Goal: Communication & Community: Ask a question

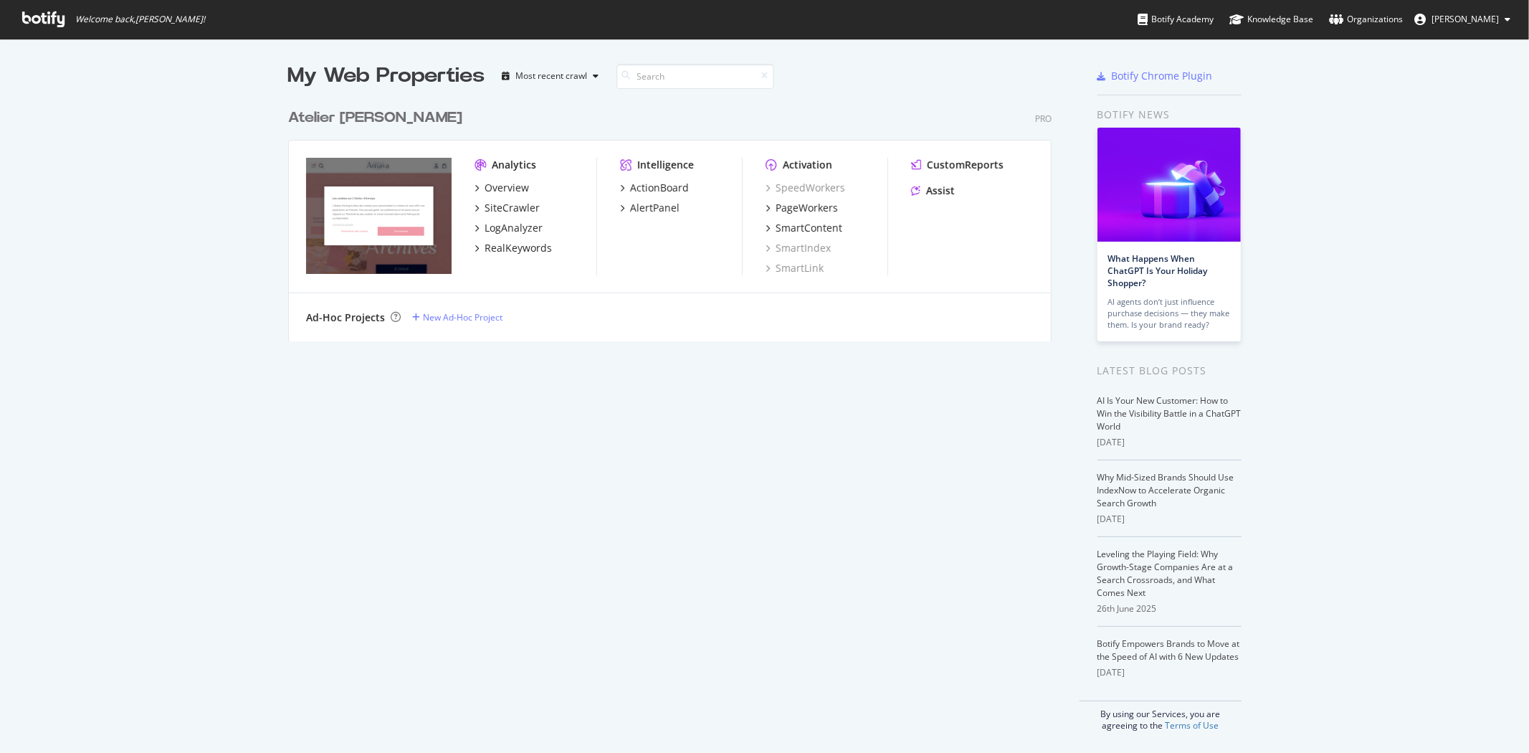
scroll to position [741, 1506]
click at [781, 209] on div "PageWorkers" at bounding box center [807, 208] width 62 height 14
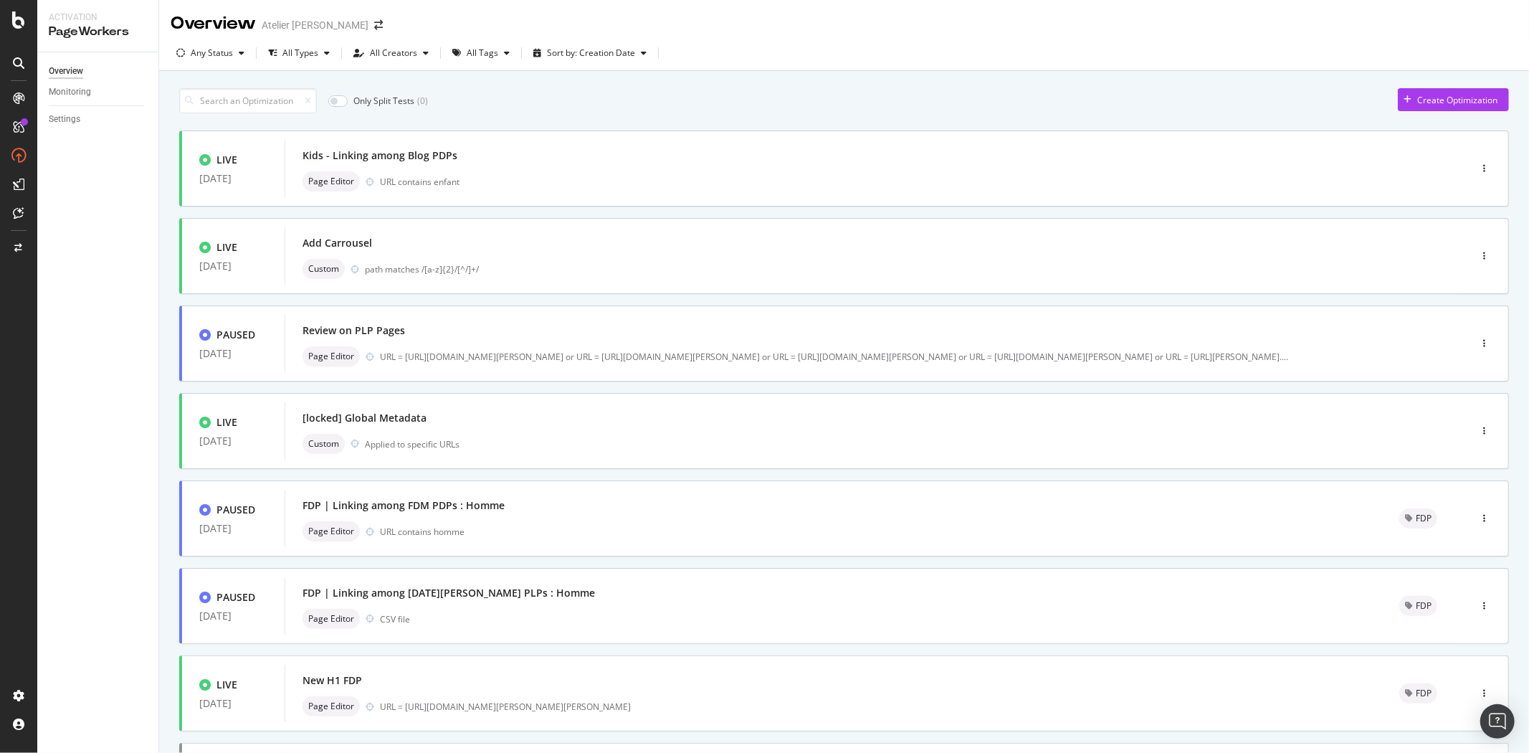
click at [1009, 82] on div "Only Split Tests ( 0 ) Create Optimization LIVE [DATE] Kids - Linking among Blo…" at bounding box center [844, 558] width 1330 height 955
click at [224, 101] on input at bounding box center [248, 100] width 138 height 25
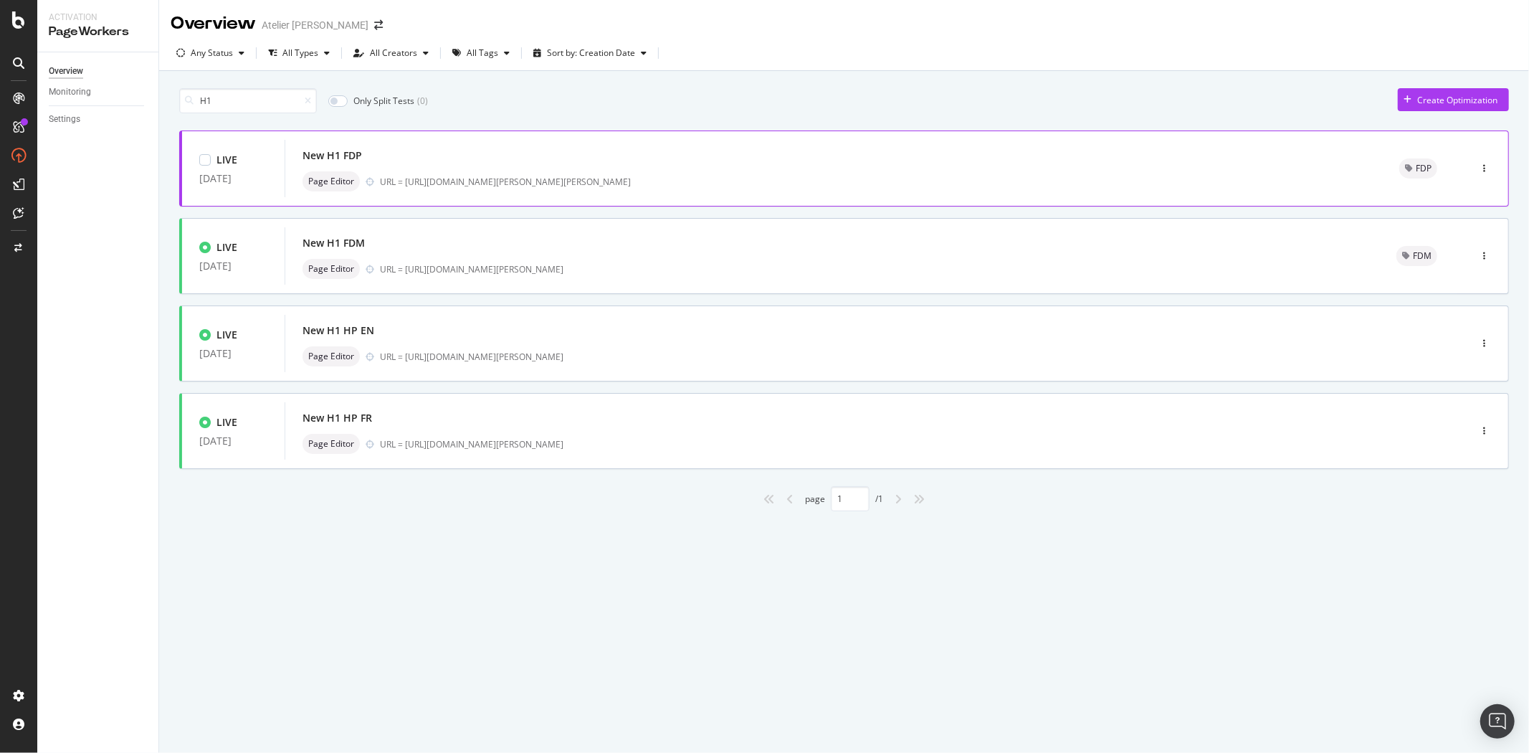
click at [474, 163] on div "New H1 FDP" at bounding box center [834, 156] width 1063 height 20
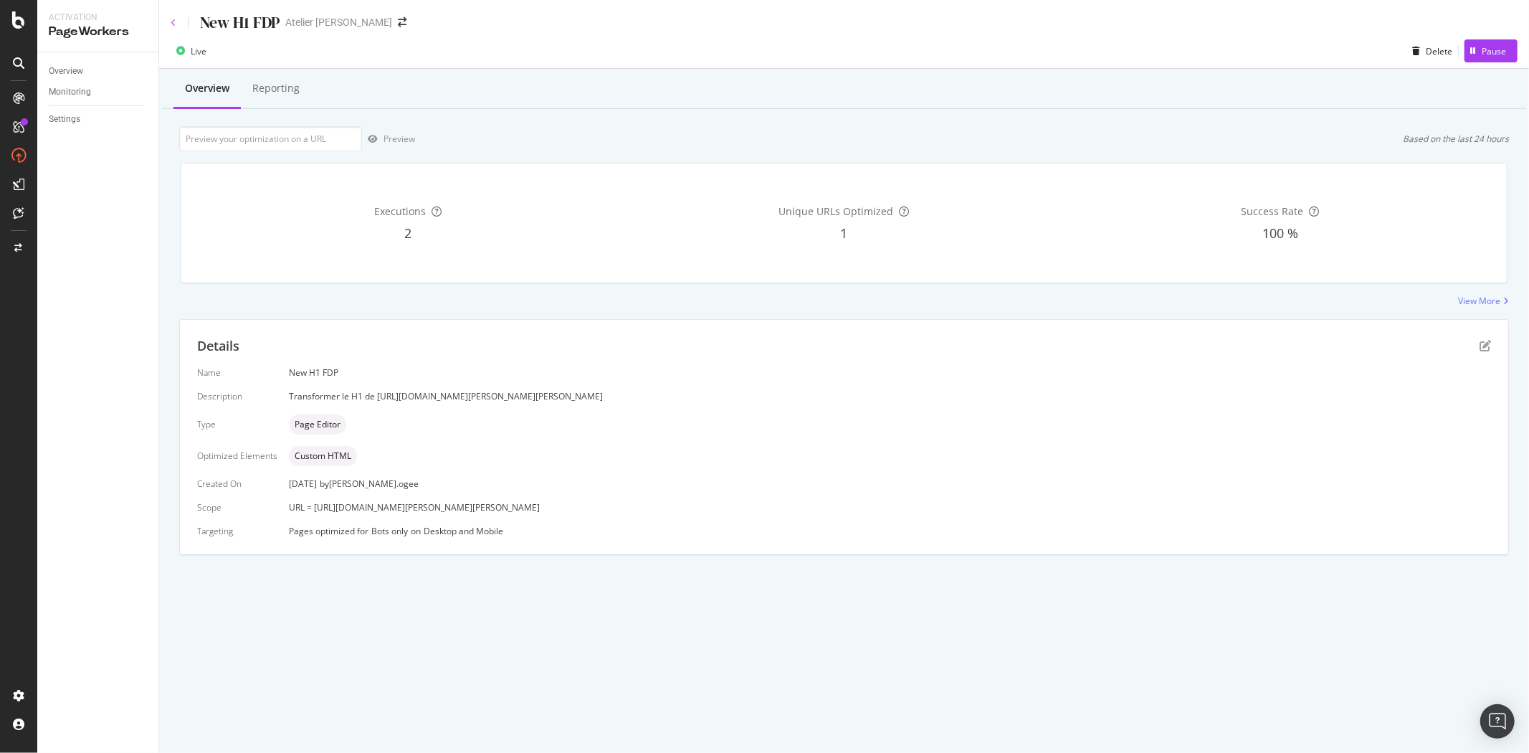
click at [174, 25] on icon at bounding box center [174, 23] width 6 height 9
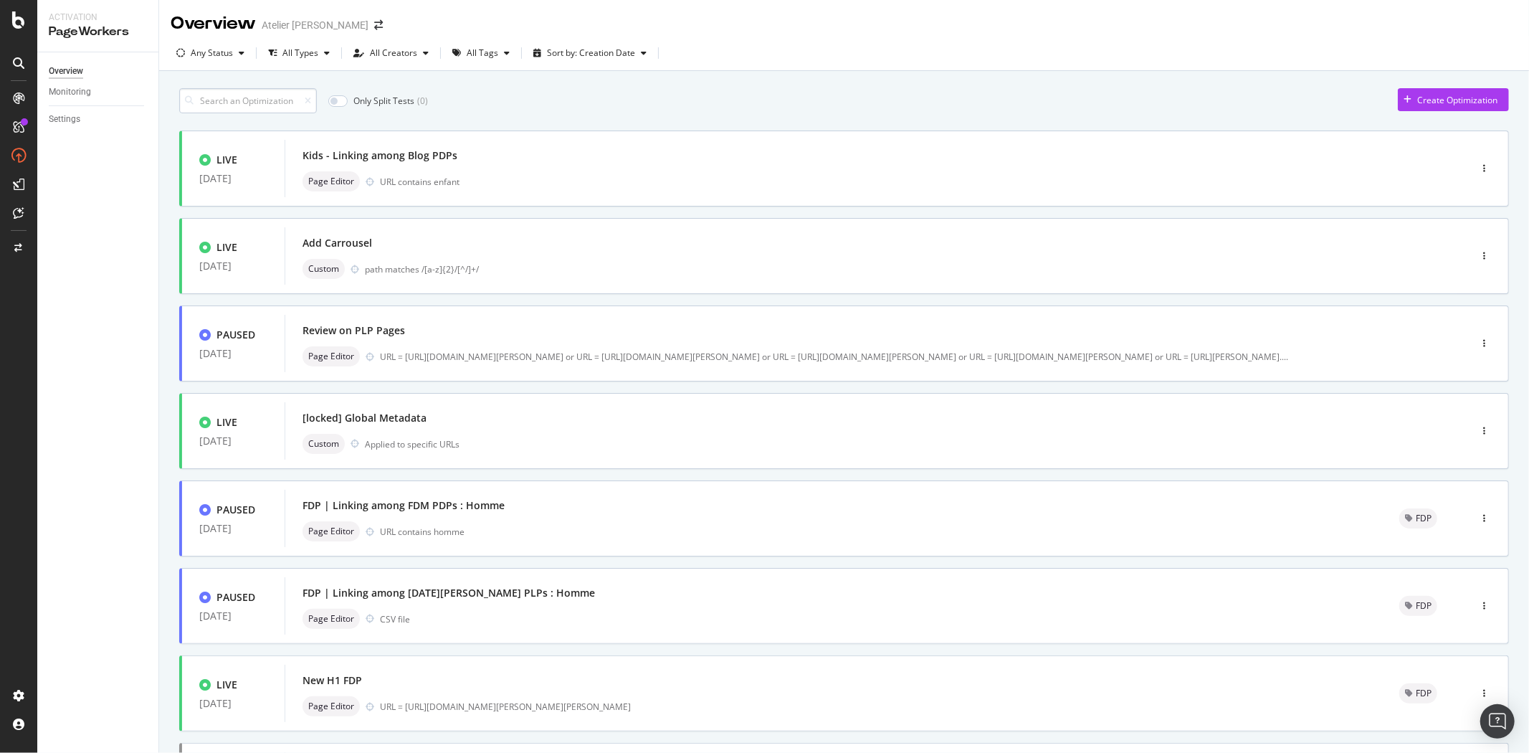
click at [253, 96] on input at bounding box center [248, 100] width 138 height 25
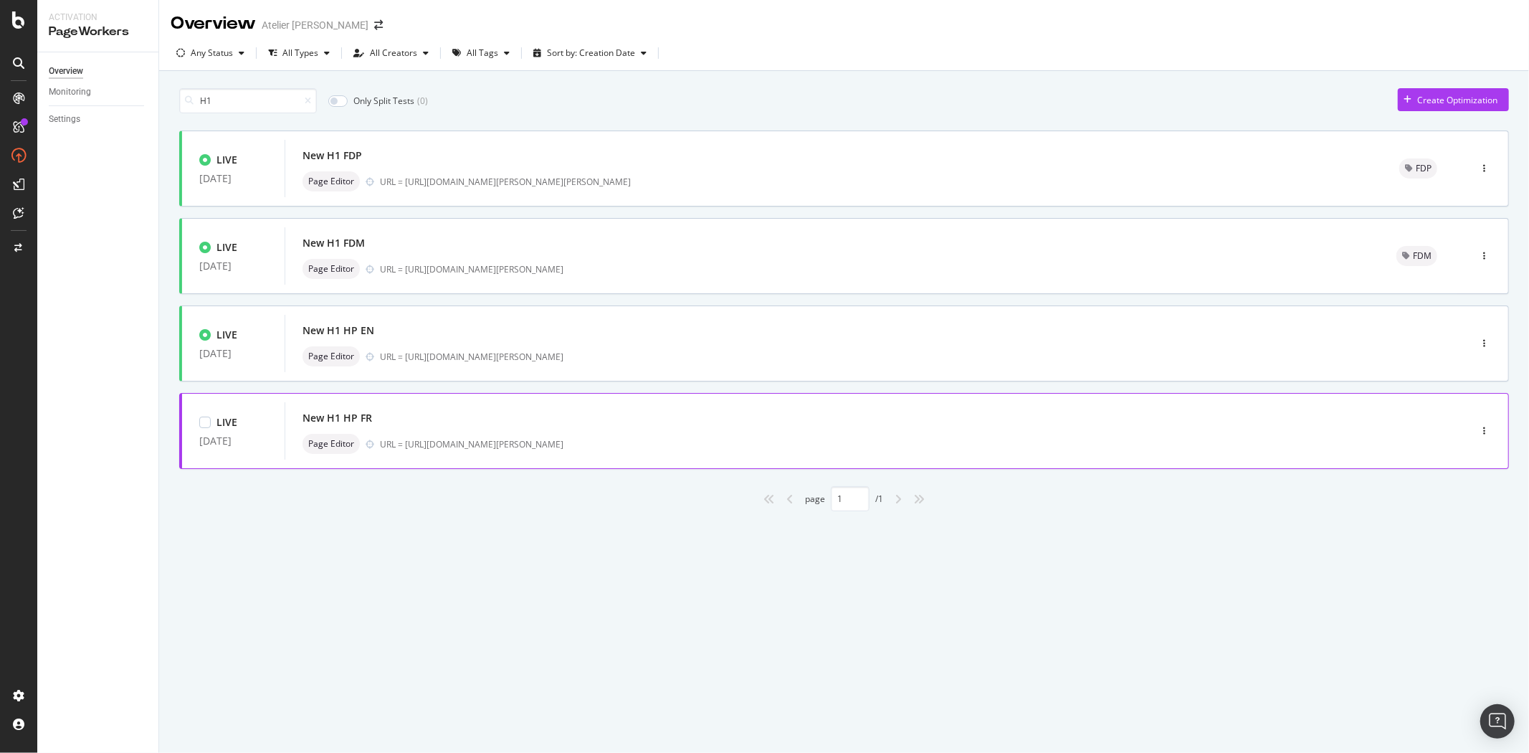
click at [485, 450] on div "URL = [URL][DOMAIN_NAME][PERSON_NAME]" at bounding box center [894, 444] width 1029 height 12
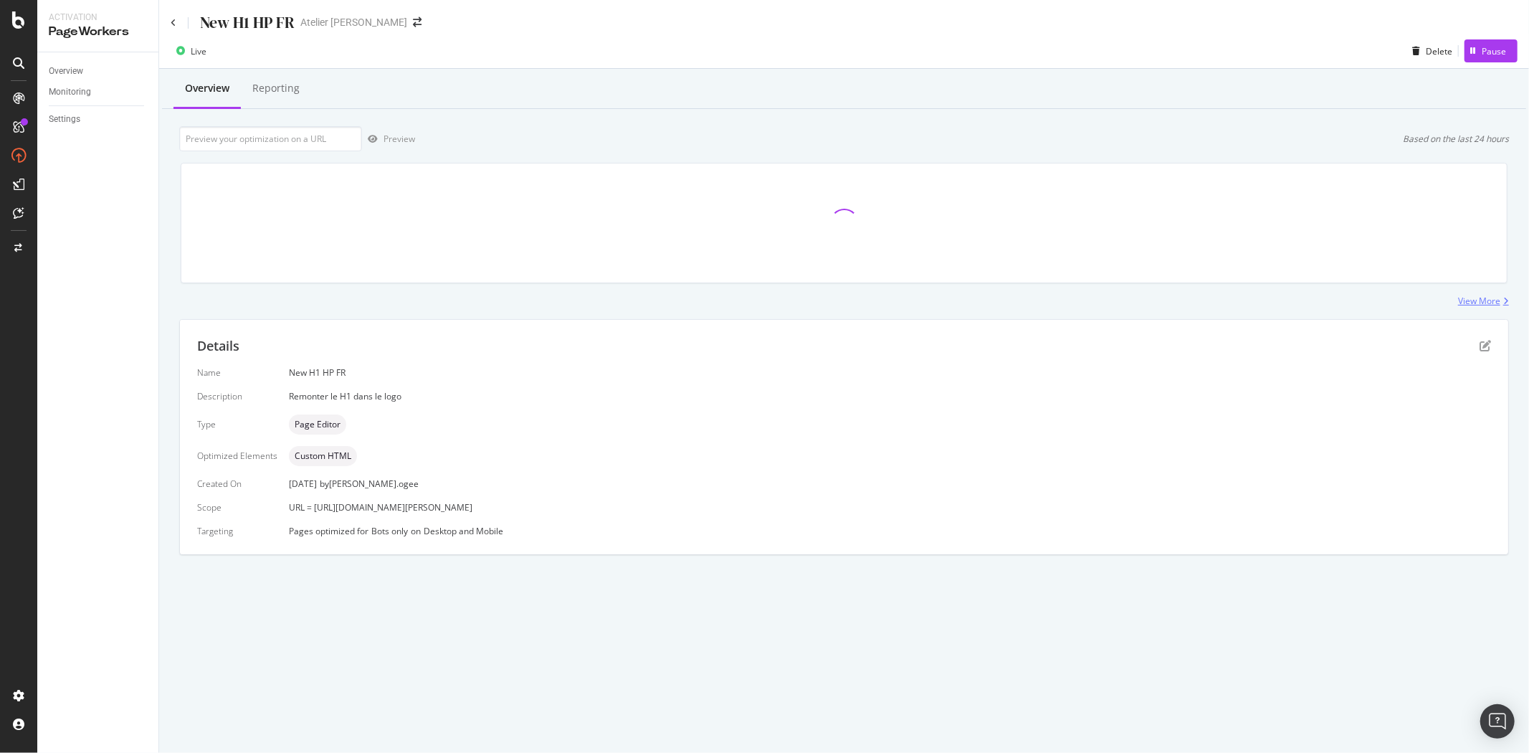
click at [1491, 295] on div "View More" at bounding box center [1479, 301] width 42 height 12
click at [1486, 341] on icon "pen-to-square" at bounding box center [1485, 345] width 11 height 11
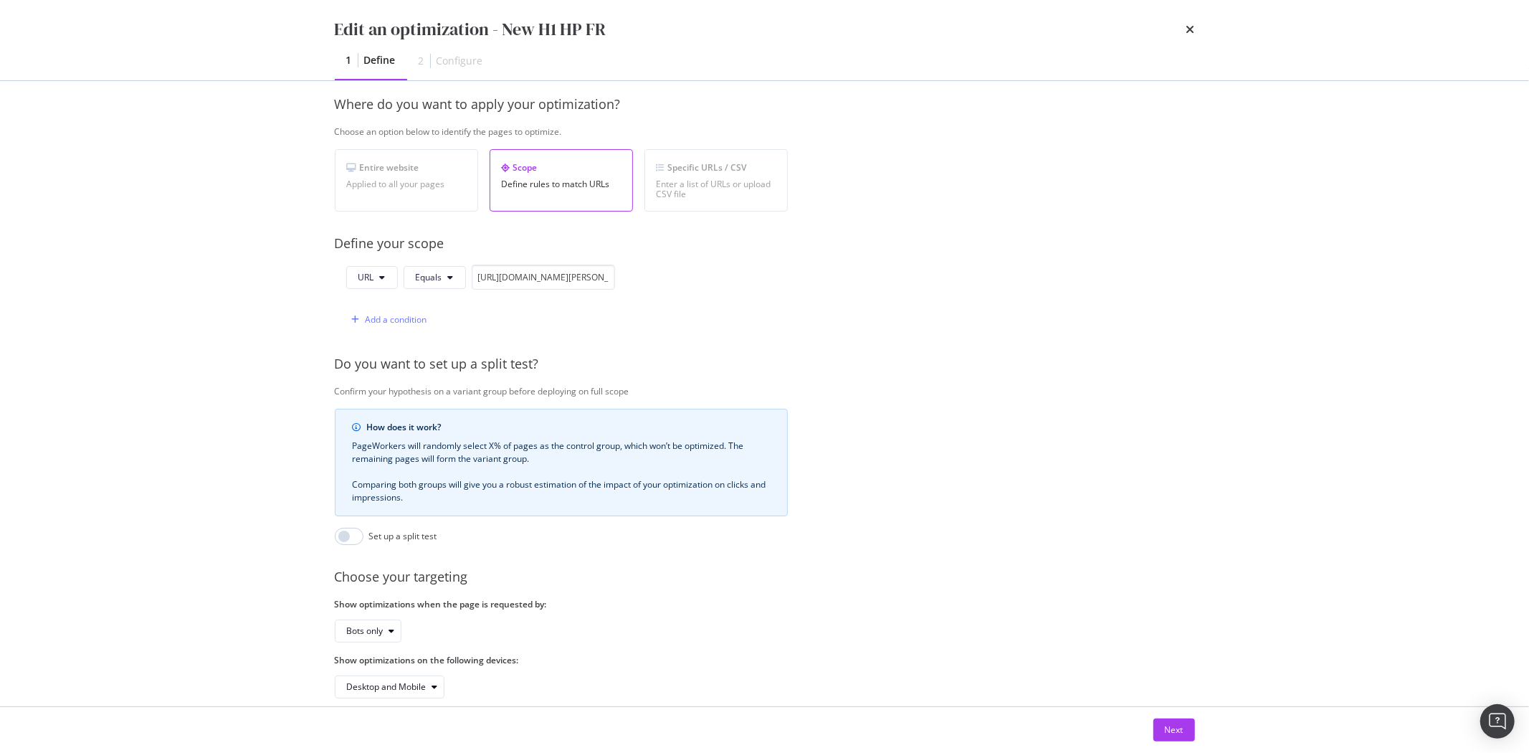
scroll to position [242, 0]
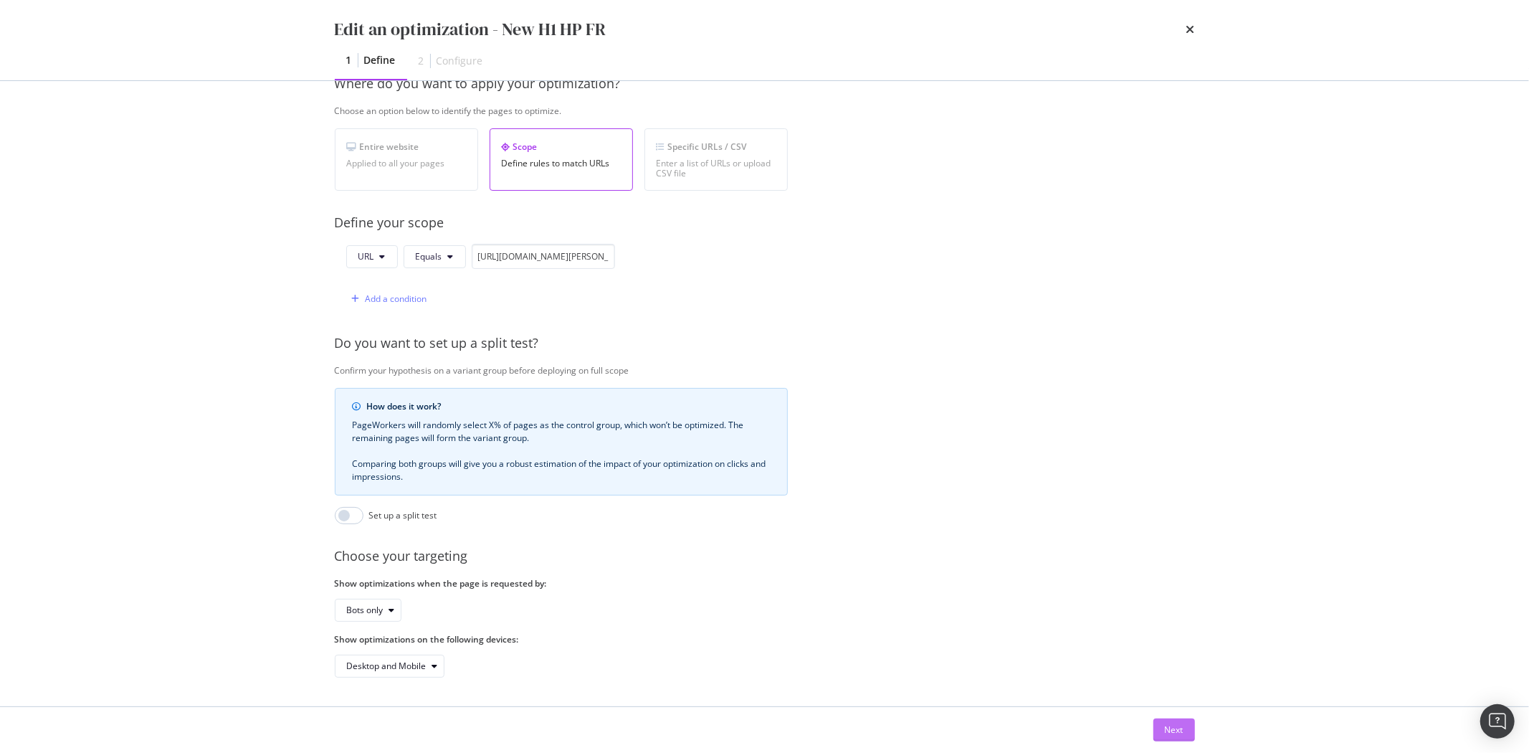
click at [1194, 734] on button "Next" at bounding box center [1175, 729] width 42 height 23
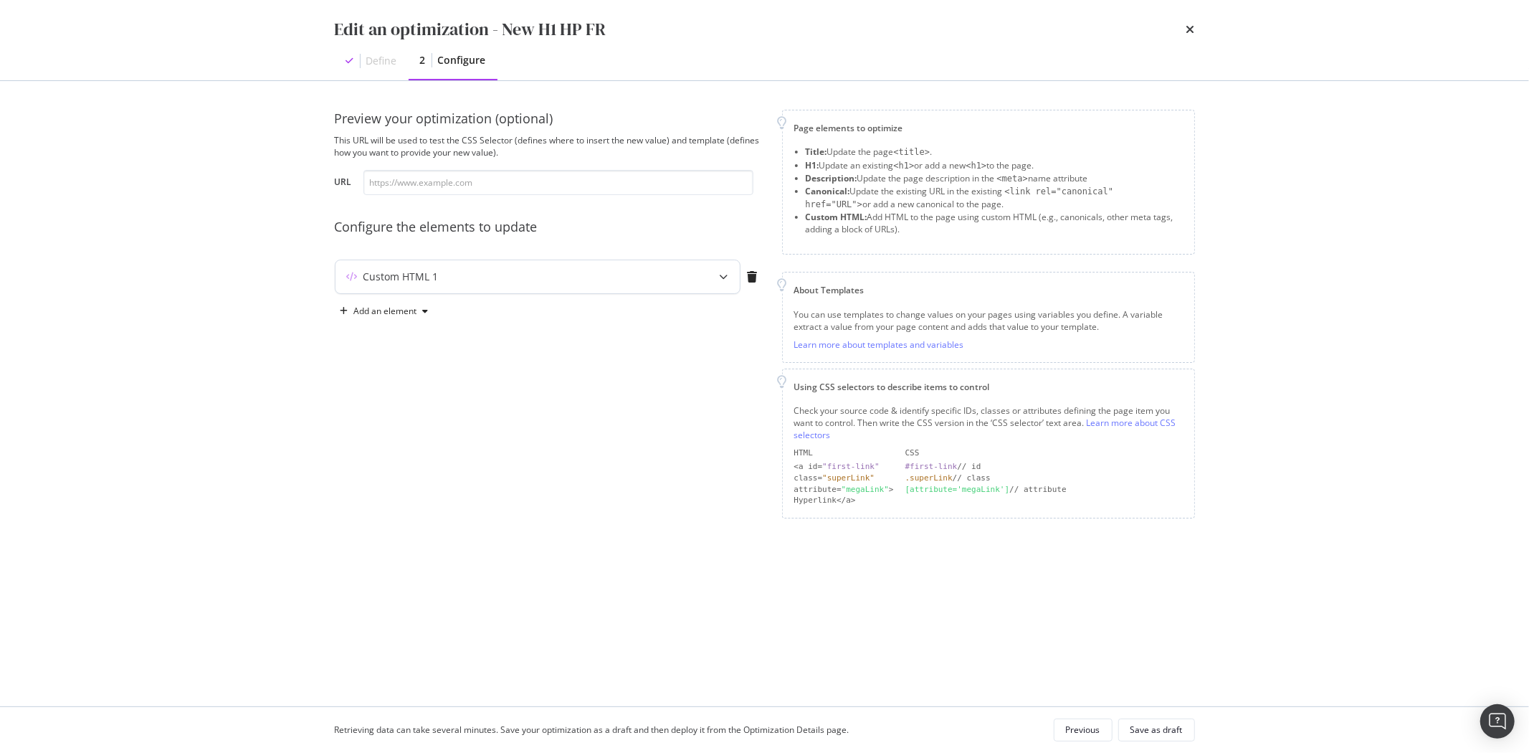
click at [601, 288] on div "Custom HTML 1" at bounding box center [538, 276] width 404 height 33
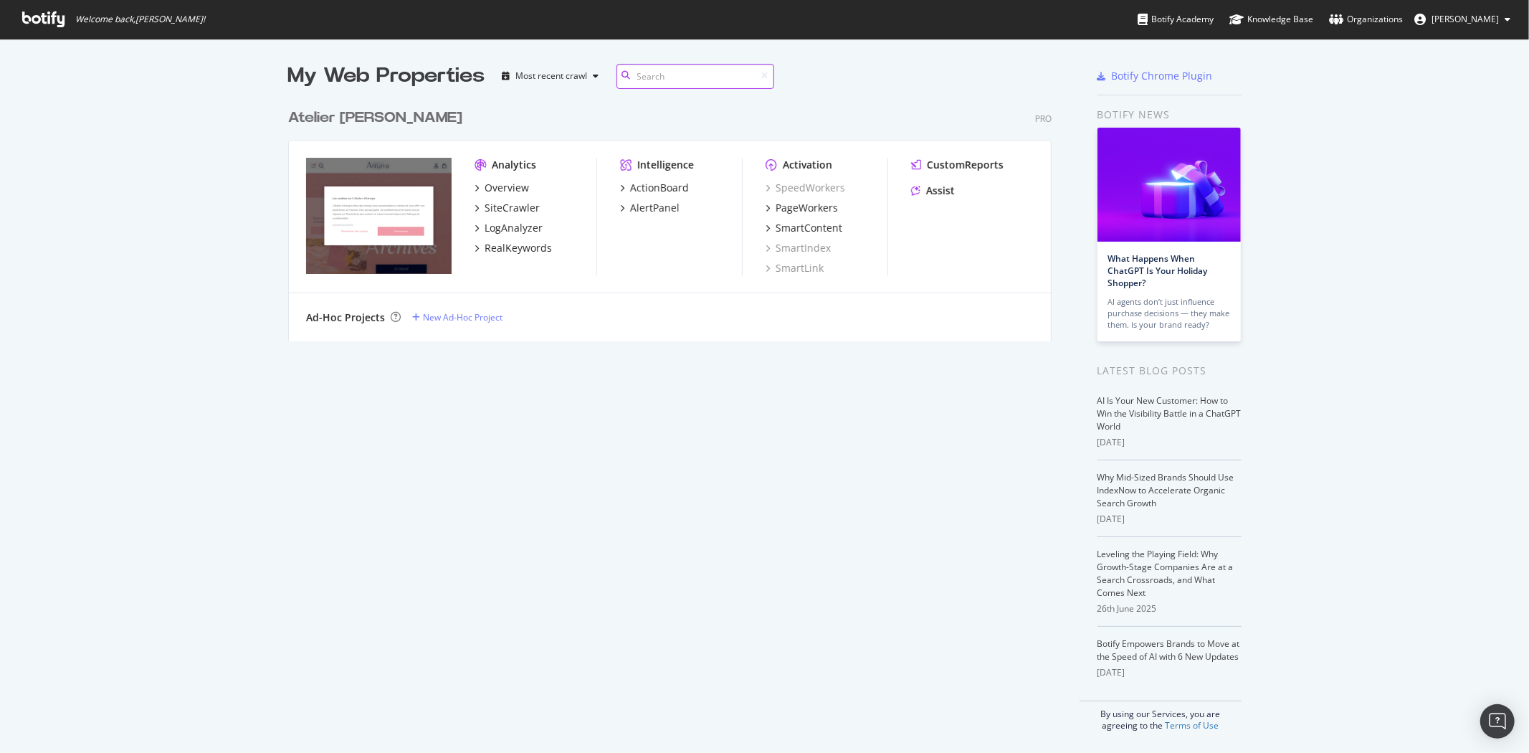
scroll to position [239, 763]
click at [943, 187] on div "Assist" at bounding box center [940, 191] width 29 height 14
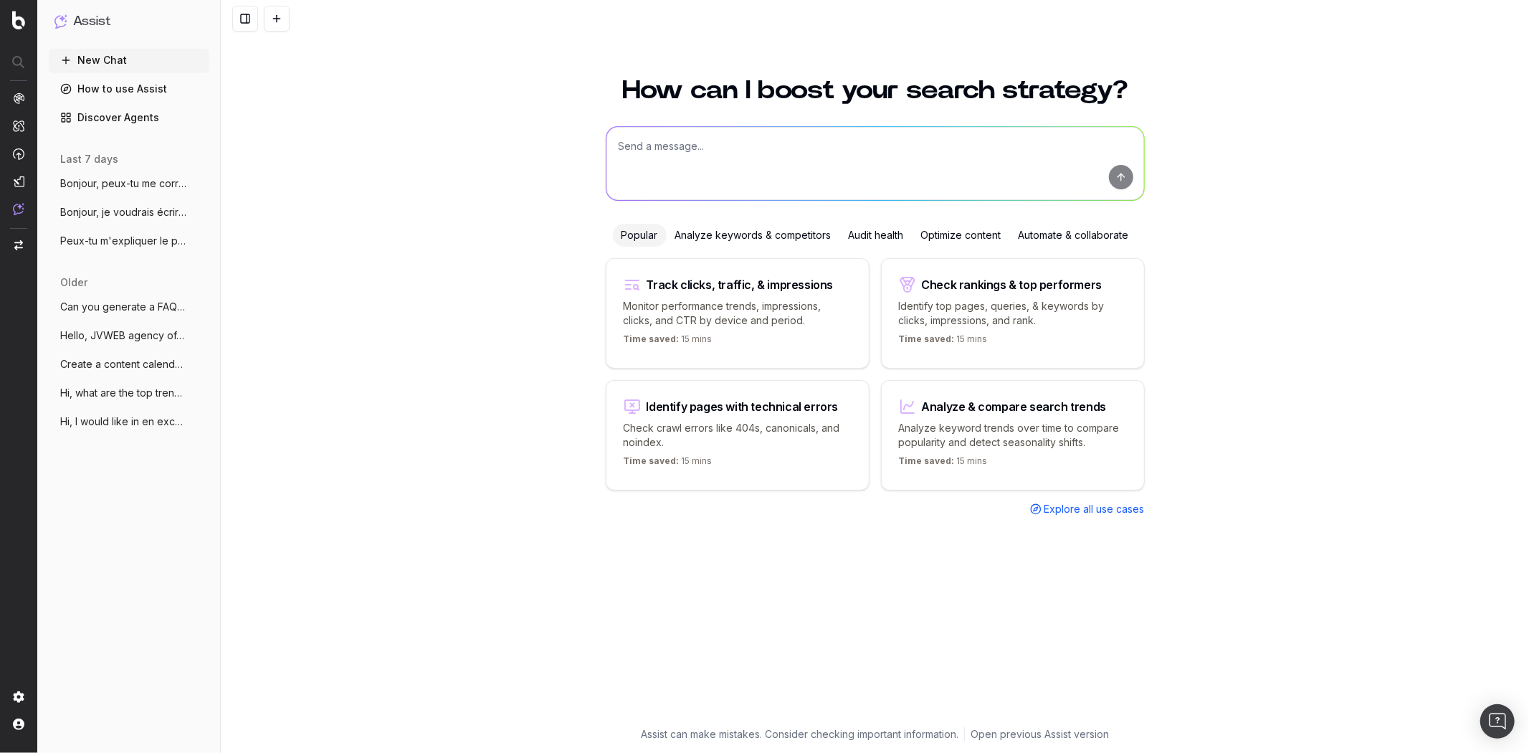
click at [724, 152] on textarea at bounding box center [876, 163] width 538 height 73
paste textarea "https://atelier-amaya.com/fr/programme-fidelite"
click at [921, 156] on textarea "Bonjour, j'aimerais ne faire apparaître le H1 de cette page uniquement pour les…" at bounding box center [876, 163] width 538 height 73
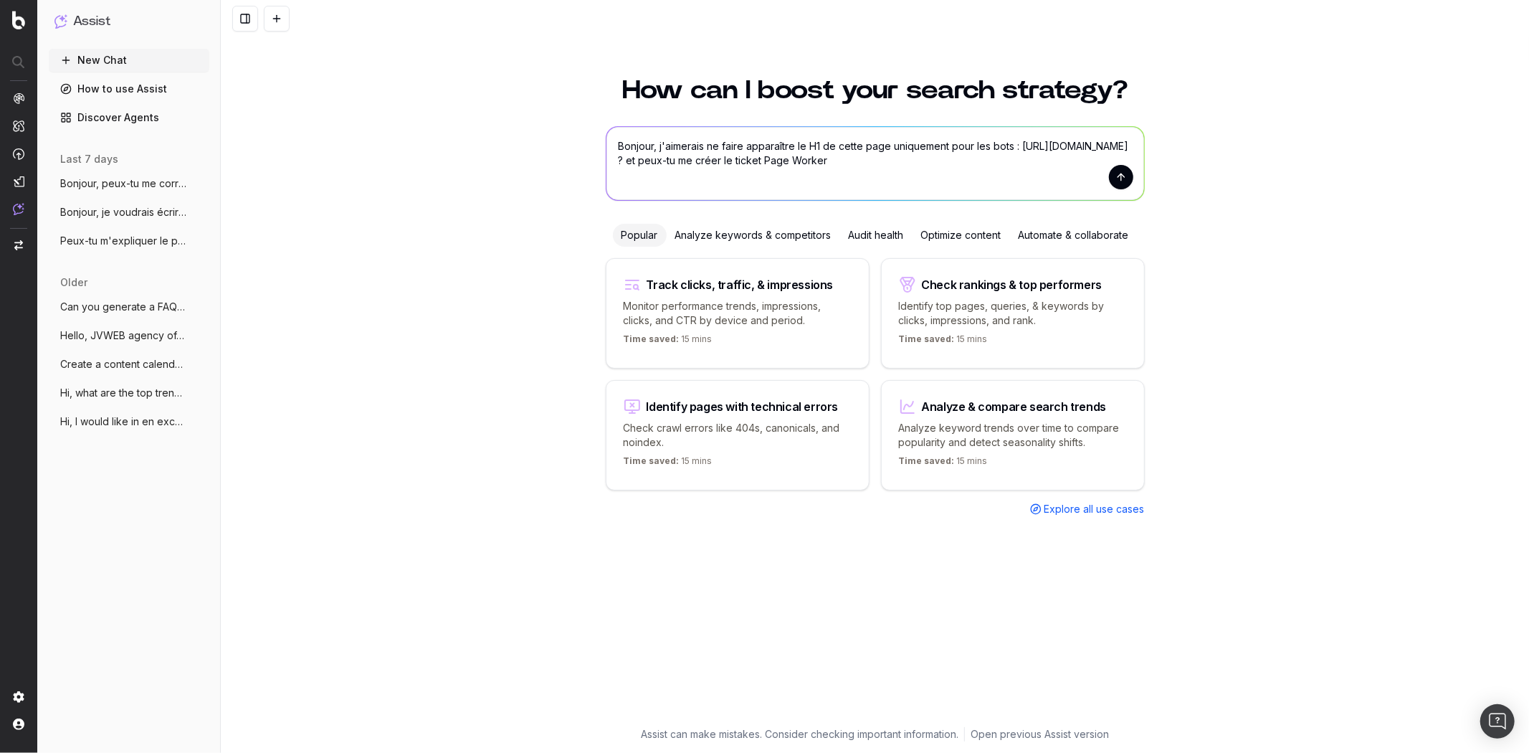
type textarea "Bonjour, j'aimerais ne faire apparaître le H1 de cette page uniquement pour les…"
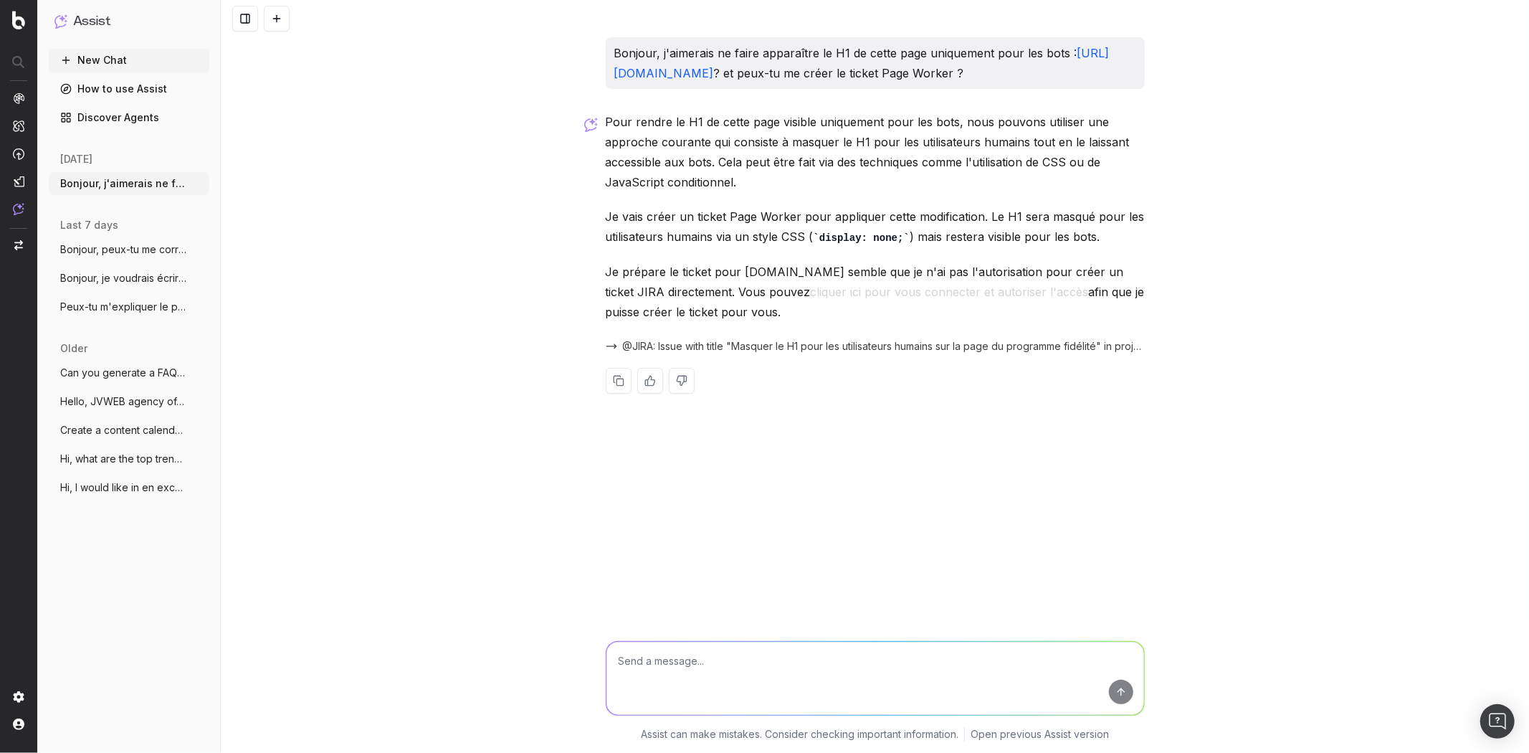
click at [721, 343] on span "@JIRA: Issue with title "Masquer le H1 pour les utilisateurs humains sur la pag…" at bounding box center [884, 346] width 522 height 14
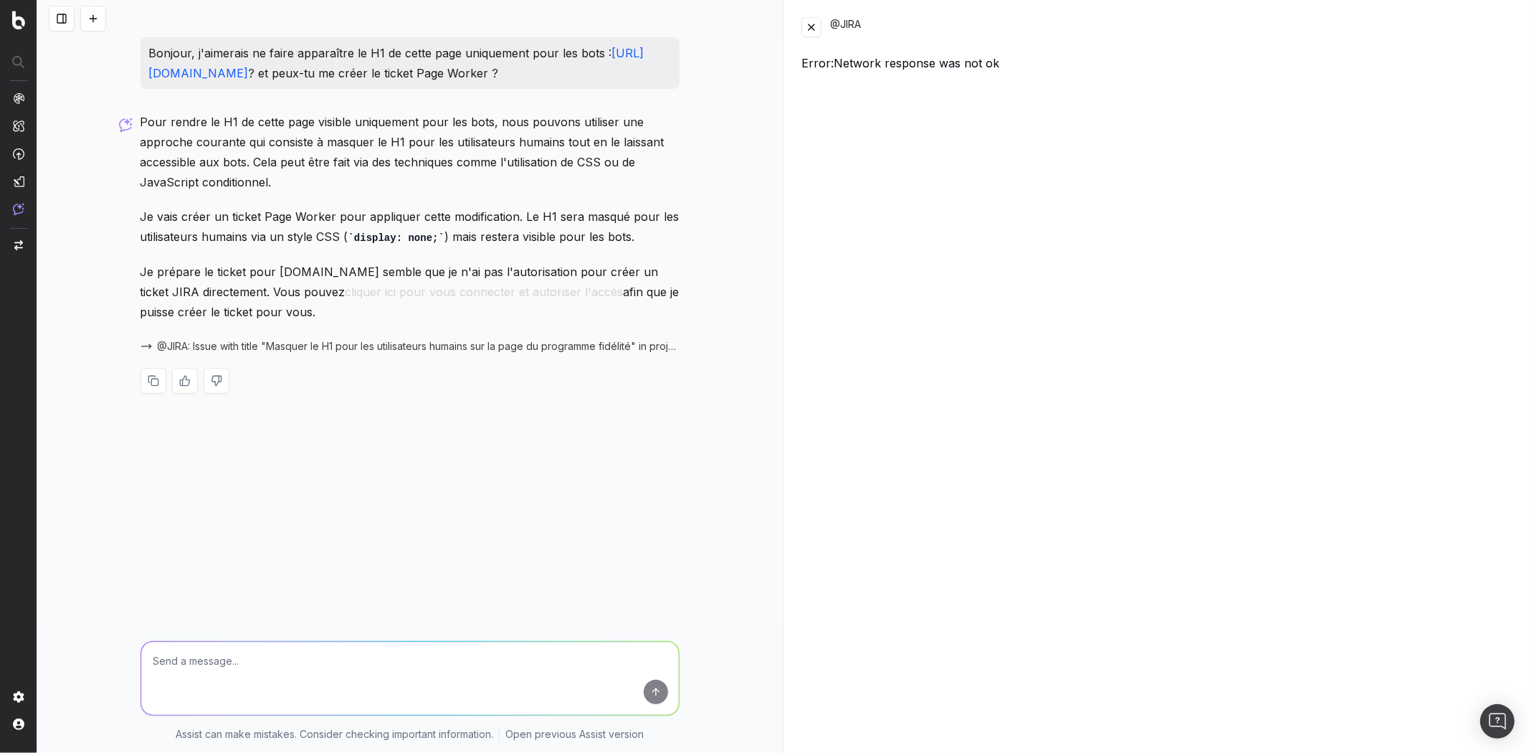
click at [226, 657] on textarea at bounding box center [410, 678] width 538 height 73
type textarea "P"
type textarea "Est-ce que le ticket est créé ?"
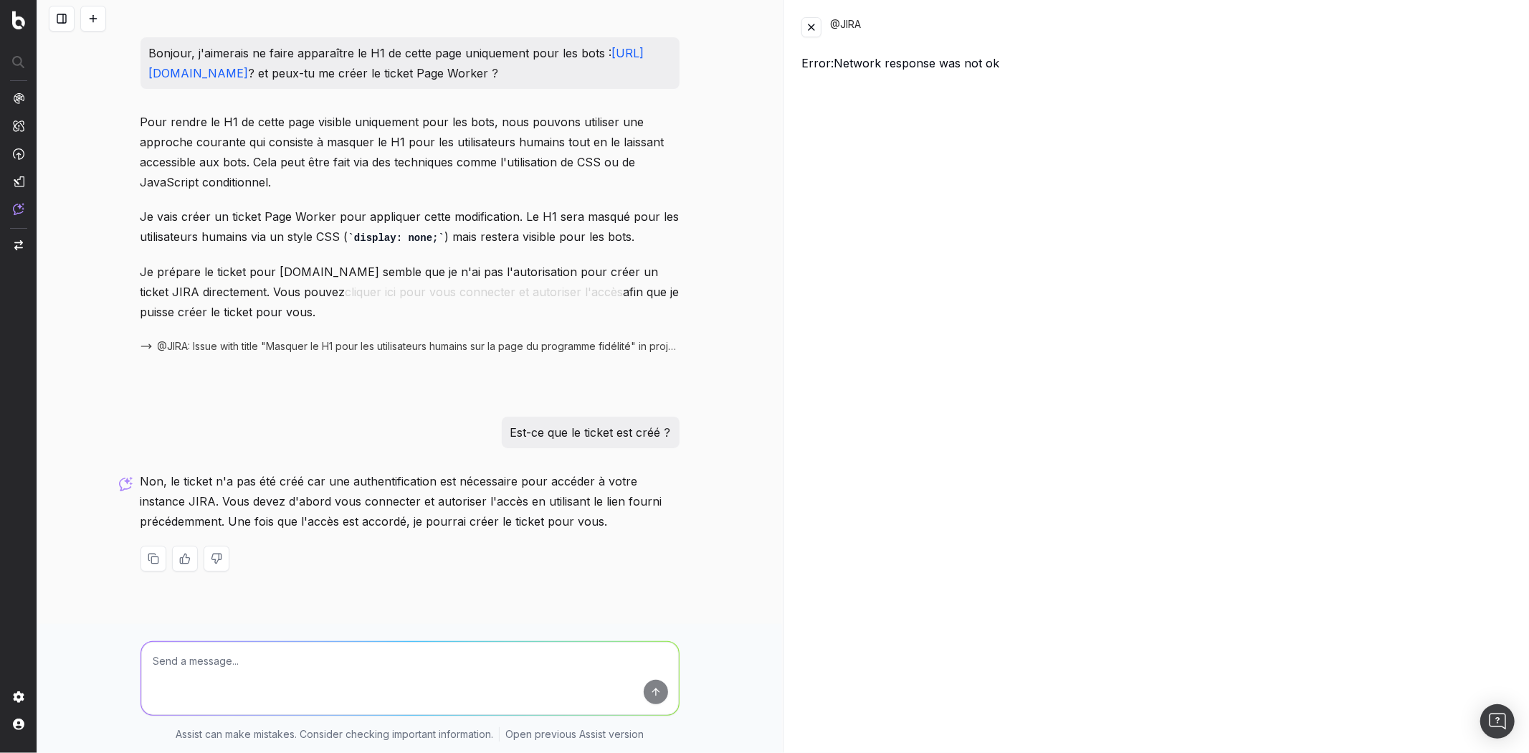
click at [333, 647] on textarea at bounding box center [410, 678] width 538 height 73
click at [194, 662] on textarea "ticket PAge Worker Botify stp ?" at bounding box center [410, 678] width 538 height 73
click at [343, 665] on textarea "ticket Page Worker Botify stp ?" at bounding box center [410, 678] width 538 height 73
type textarea "ticket Page Worker Botify stp"
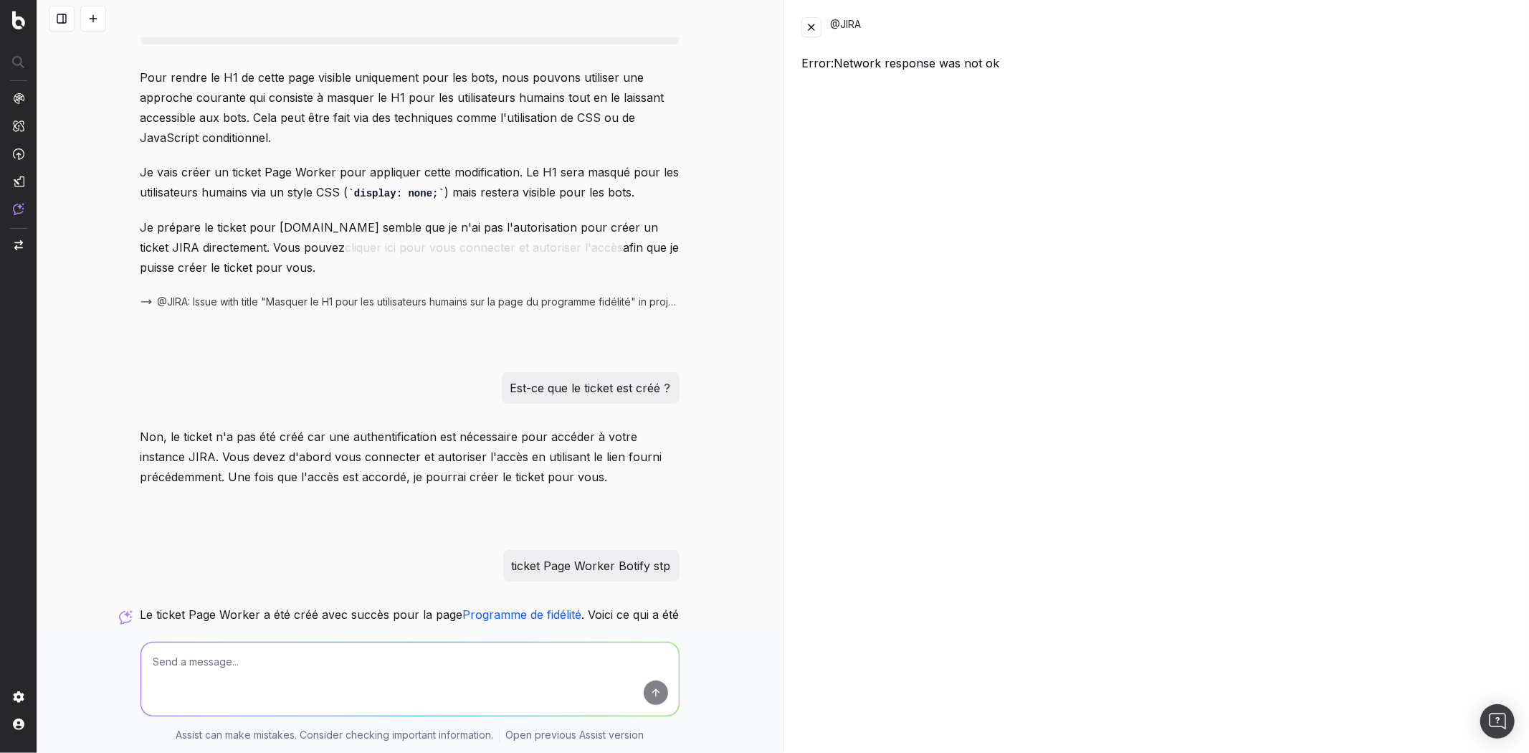
scroll to position [308, 0]
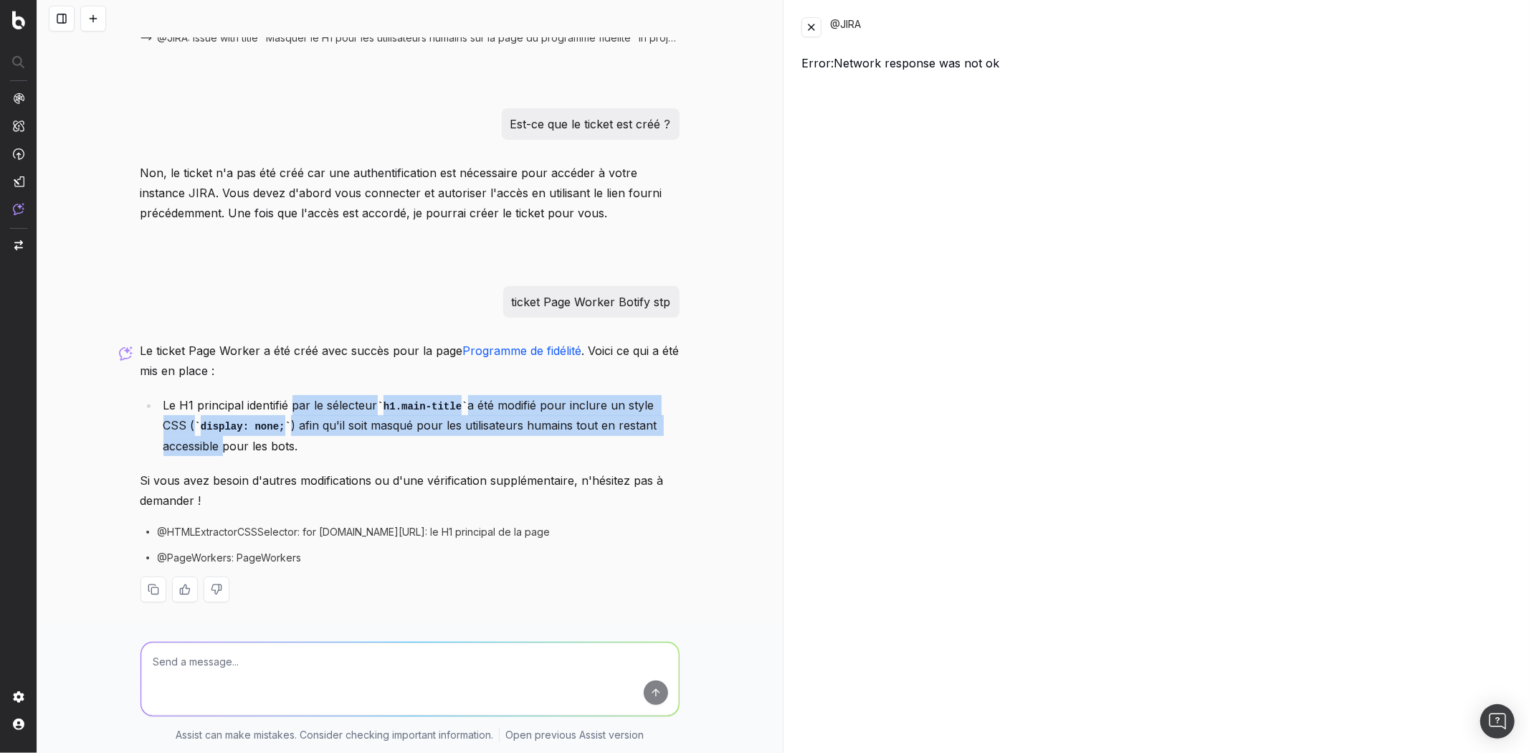
drag, startPoint x: 289, startPoint y: 401, endPoint x: 748, endPoint y: 424, distance: 460.1
click at [748, 424] on div "Bonjour, j'aimerais ne faire apparaître le H1 de cette page uniquement pour les…" at bounding box center [409, 376] width 745 height 753
click at [538, 353] on link "Programme de fidélité" at bounding box center [522, 350] width 119 height 14
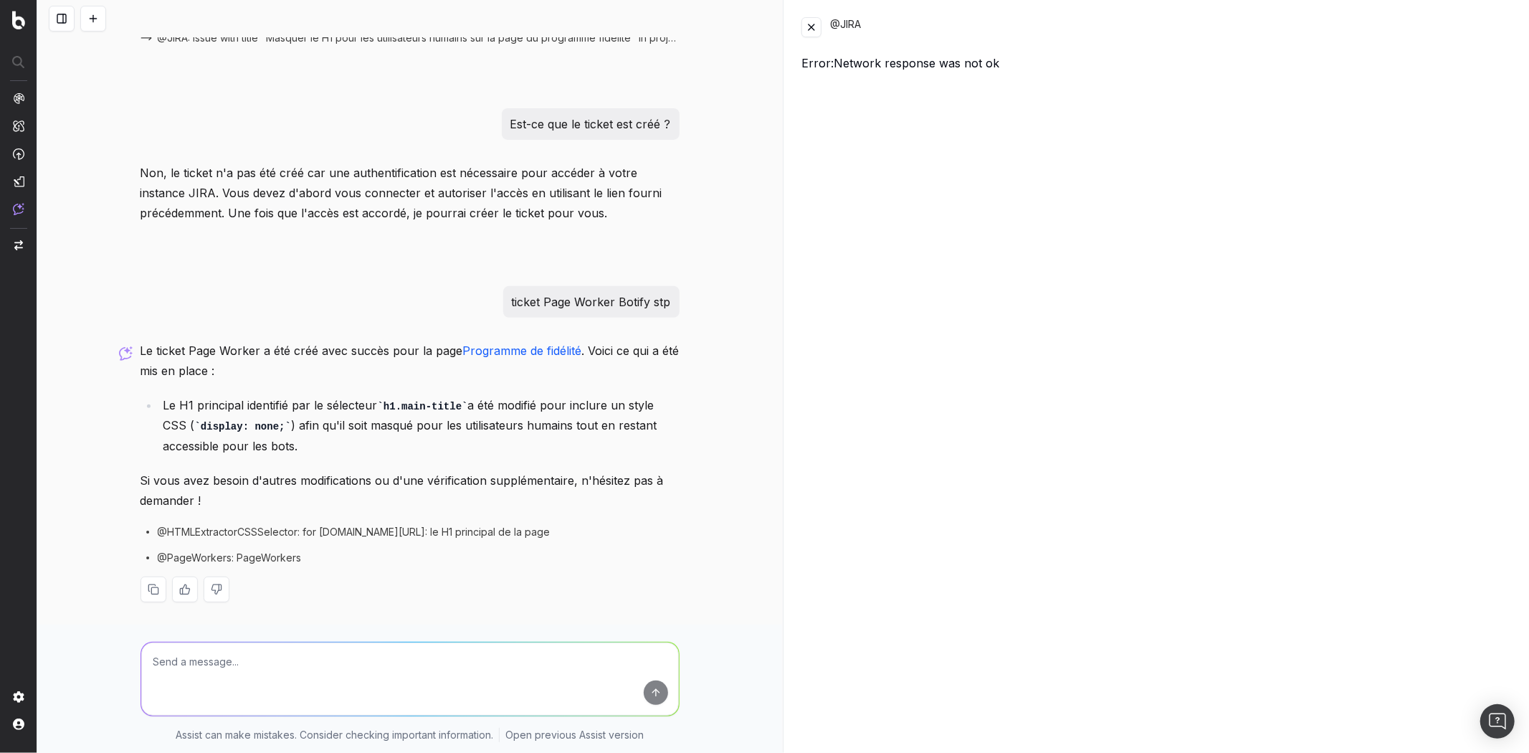
click at [343, 668] on textarea at bounding box center [410, 678] width 538 height 73
type textarea "Je le vois encore sur ma page pourtant"
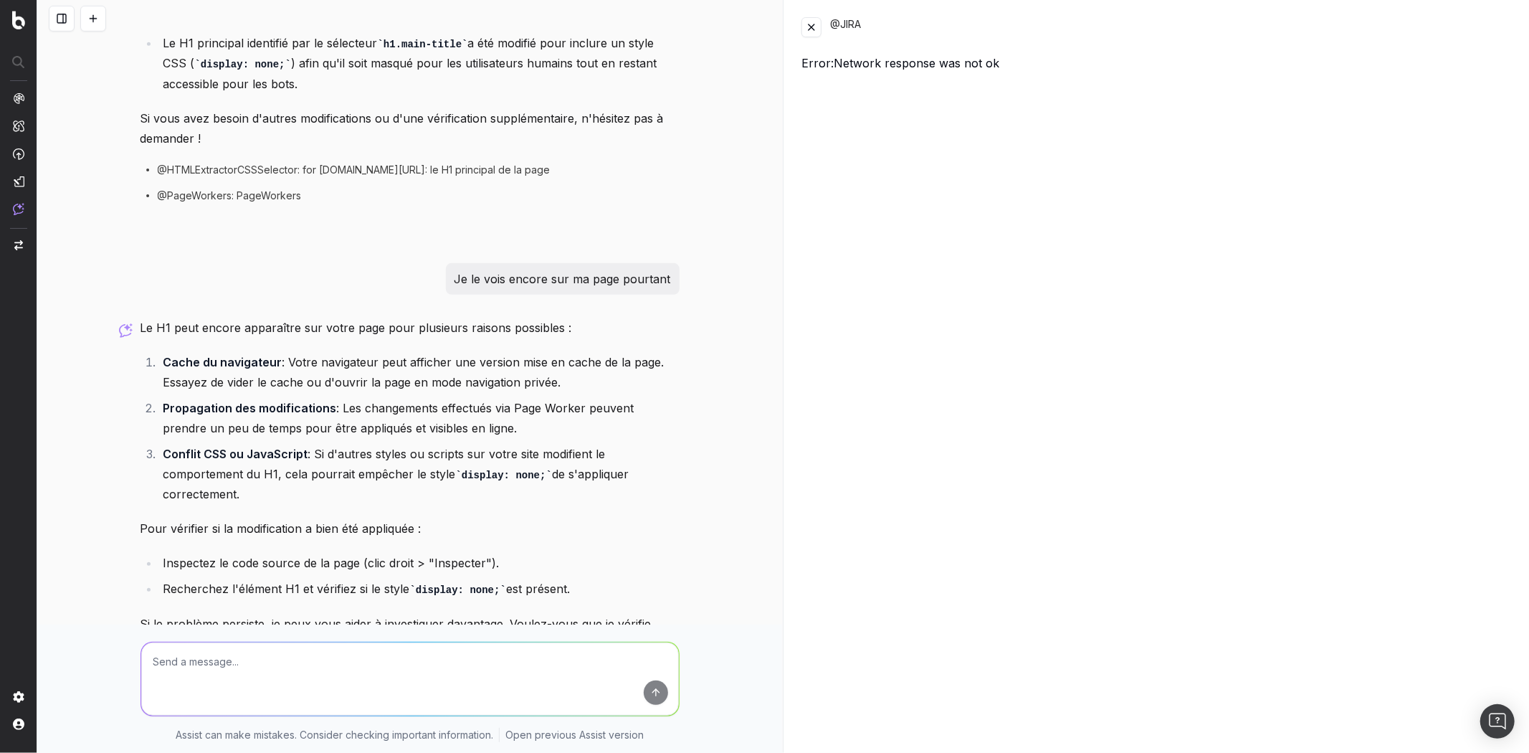
scroll to position [761, 0]
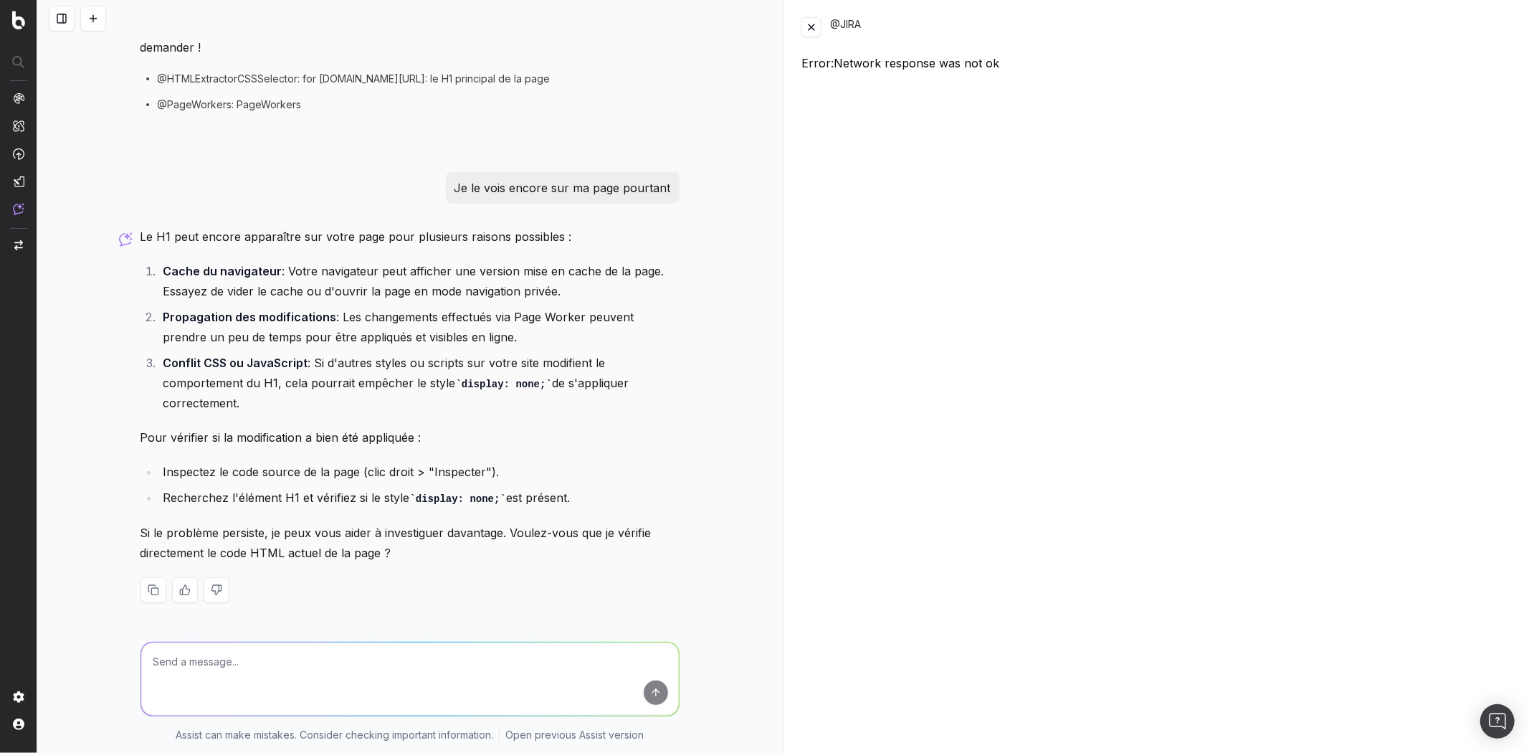
click at [341, 658] on textarea at bounding box center [410, 678] width 538 height 73
type textarea "oui stp"
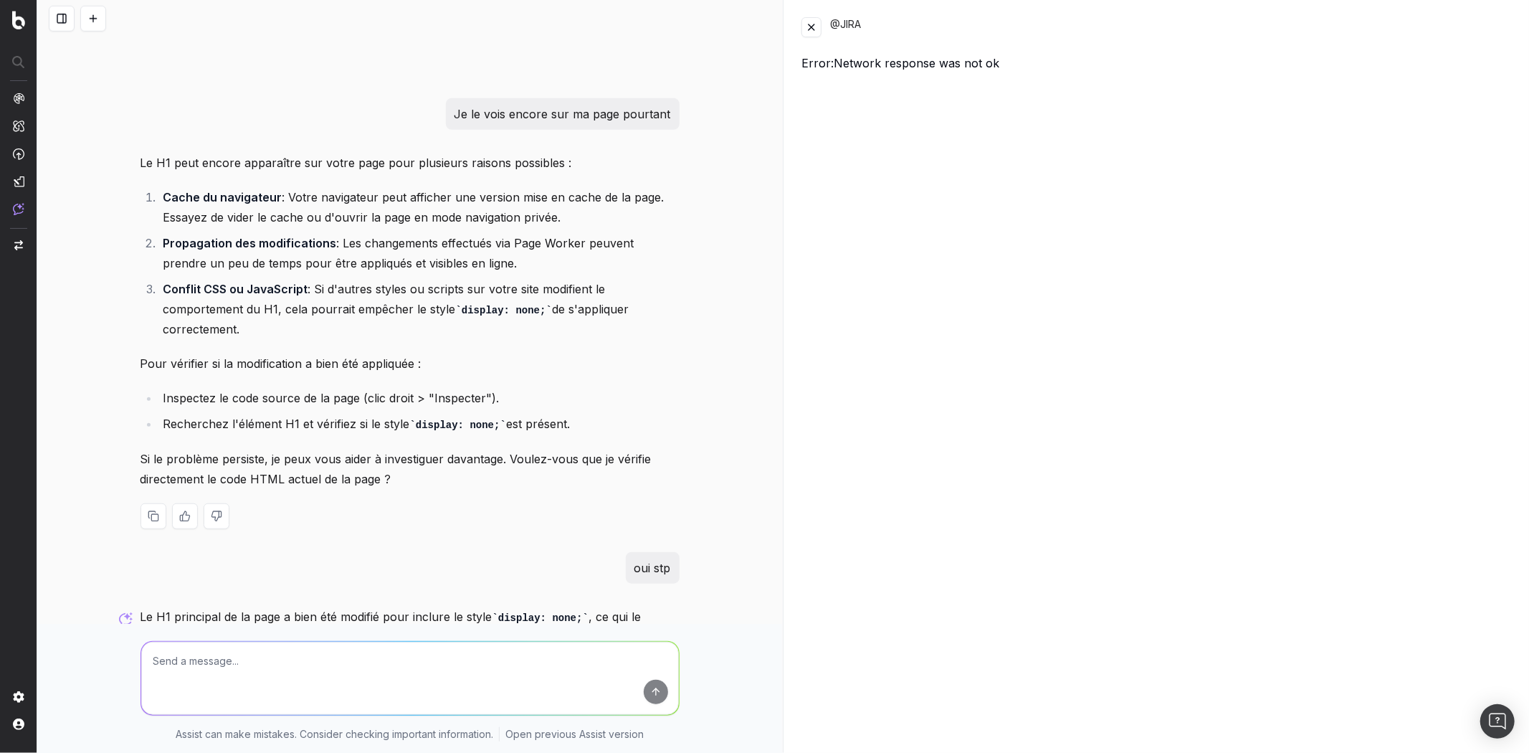
scroll to position [1126, 0]
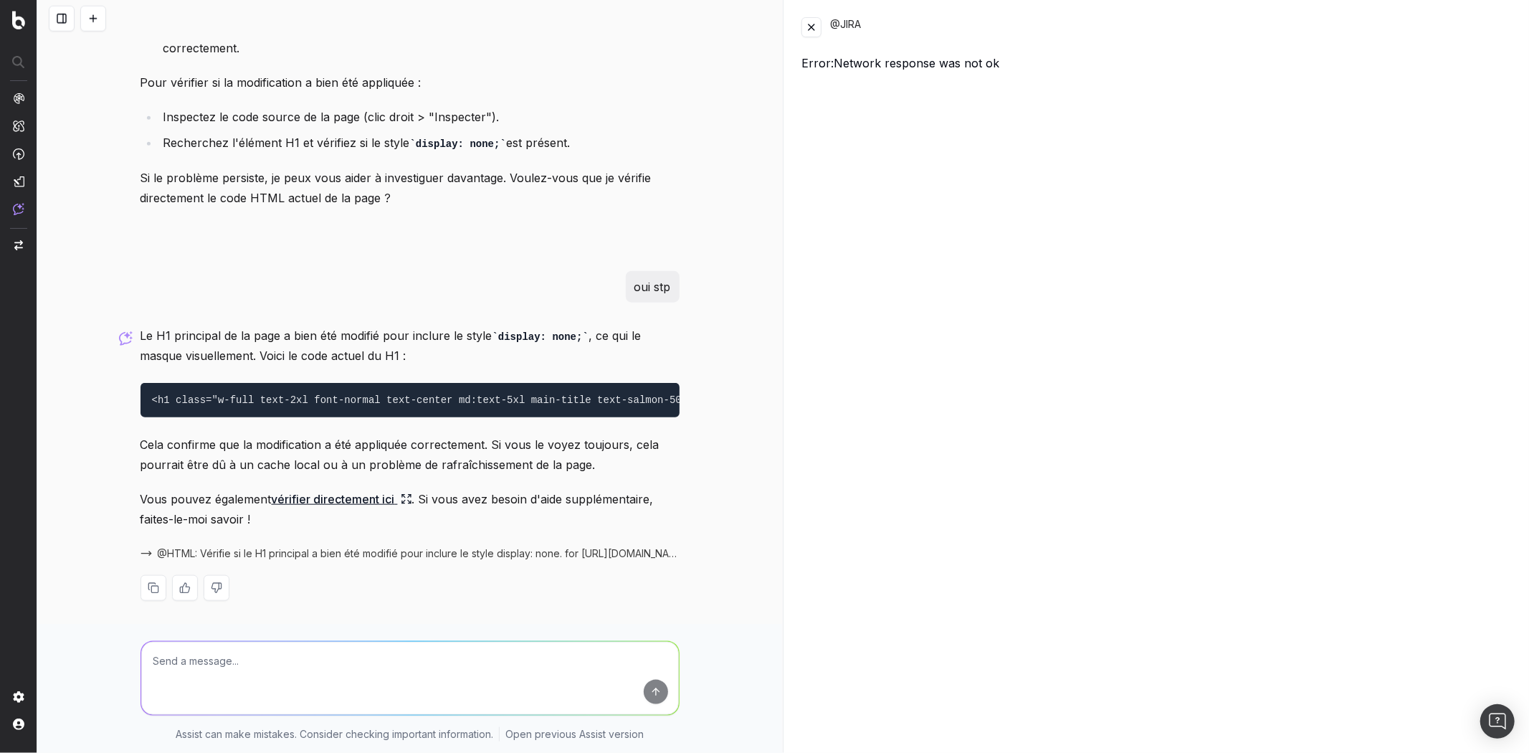
click at [343, 489] on link "vérifier directement ici" at bounding box center [342, 499] width 141 height 20
click at [345, 495] on link "vérifier directement ici" at bounding box center [342, 499] width 141 height 20
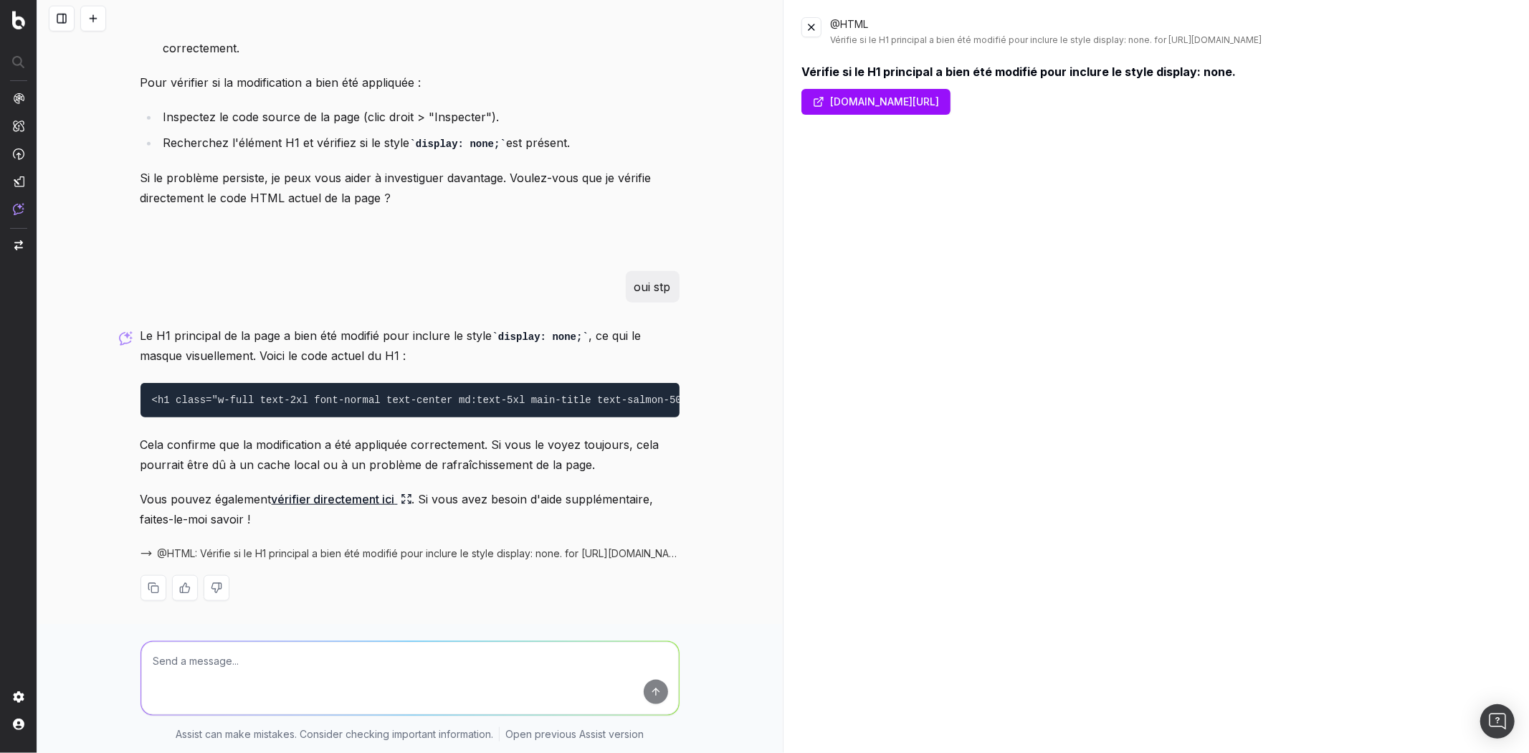
click at [951, 111] on link "atelier-amaya.com/fr/programme-fidelite" at bounding box center [876, 102] width 149 height 26
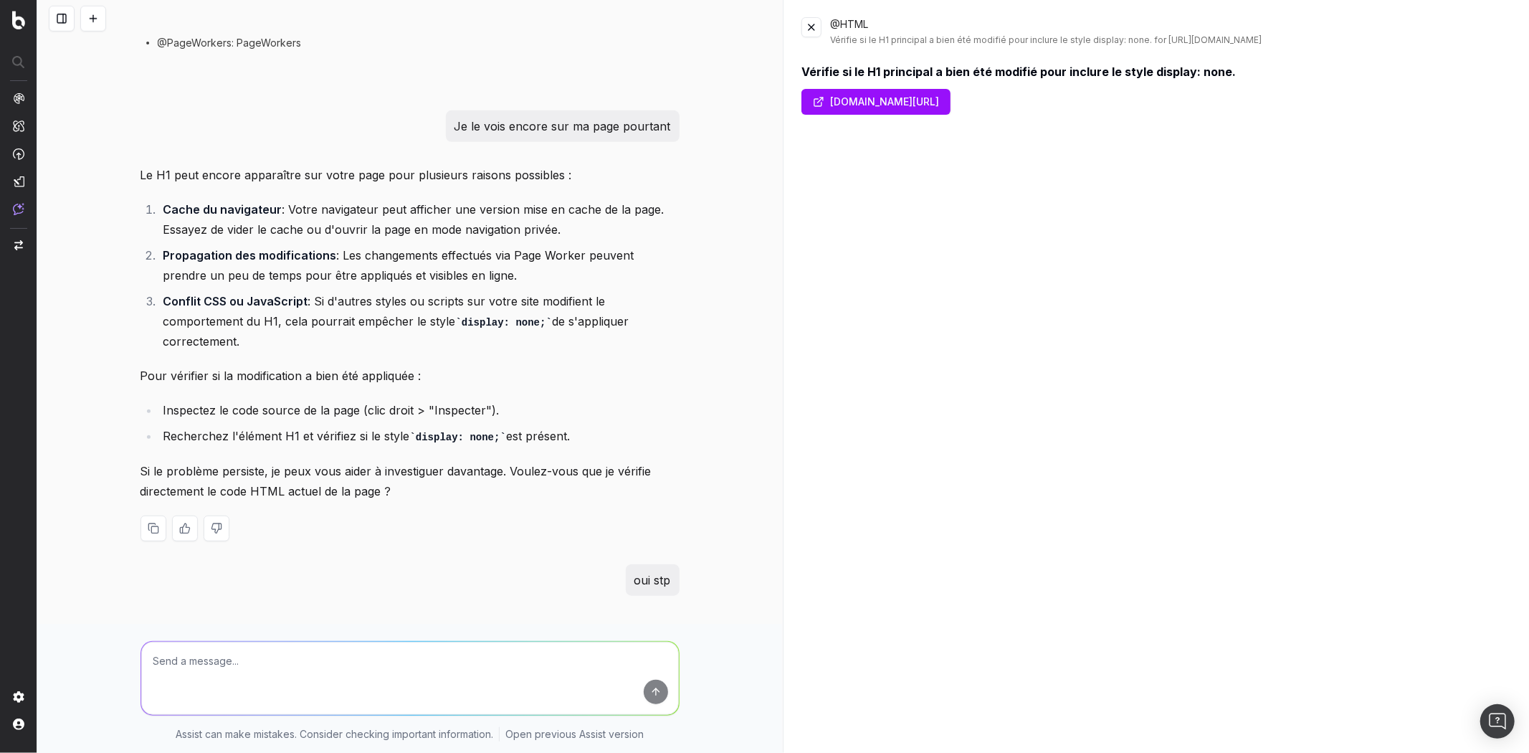
scroll to position [807, 0]
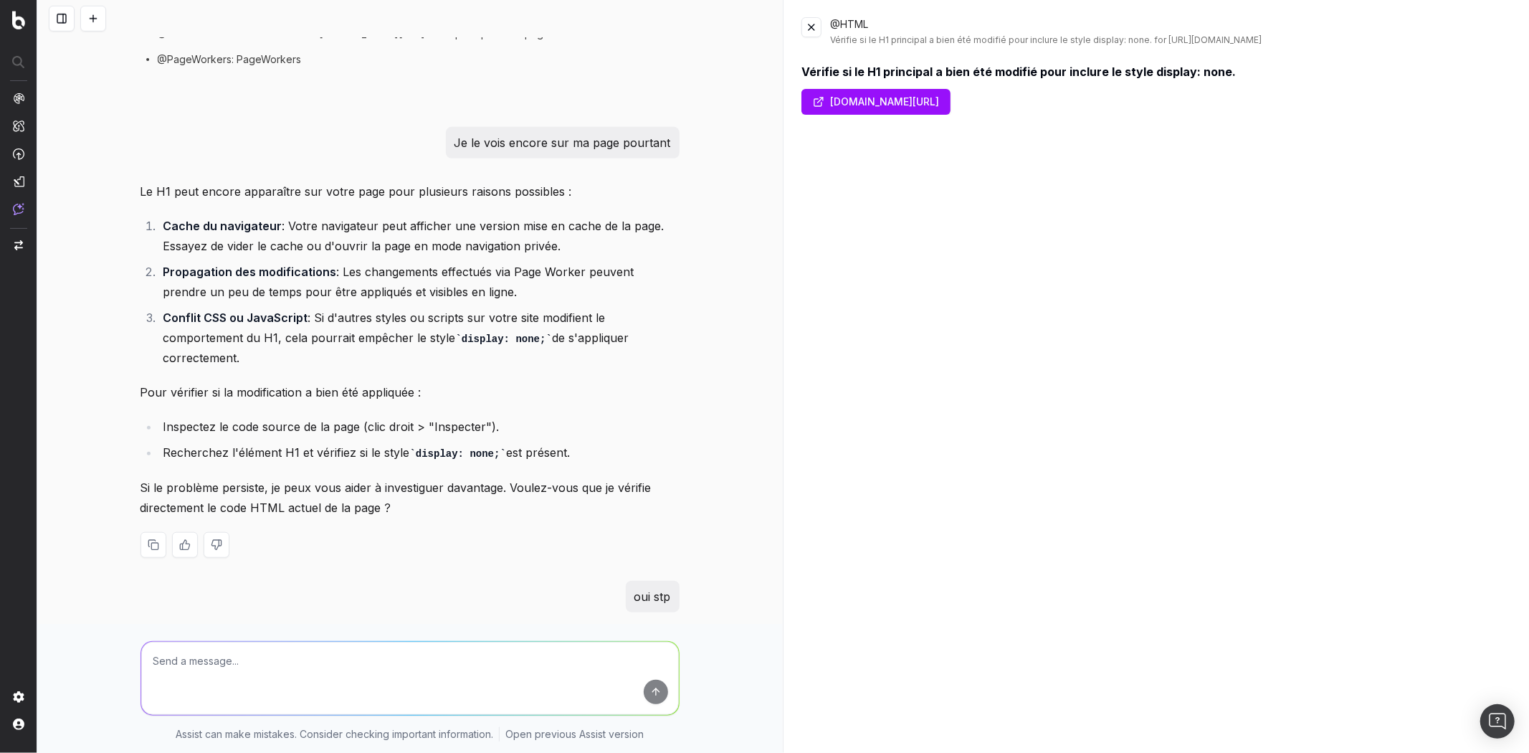
drag, startPoint x: 204, startPoint y: 219, endPoint x: 635, endPoint y: 346, distance: 449.2
click at [635, 346] on ol "Cache du navigateur : Votre navigateur peut afficher une version mise en cache …" at bounding box center [410, 292] width 539 height 153
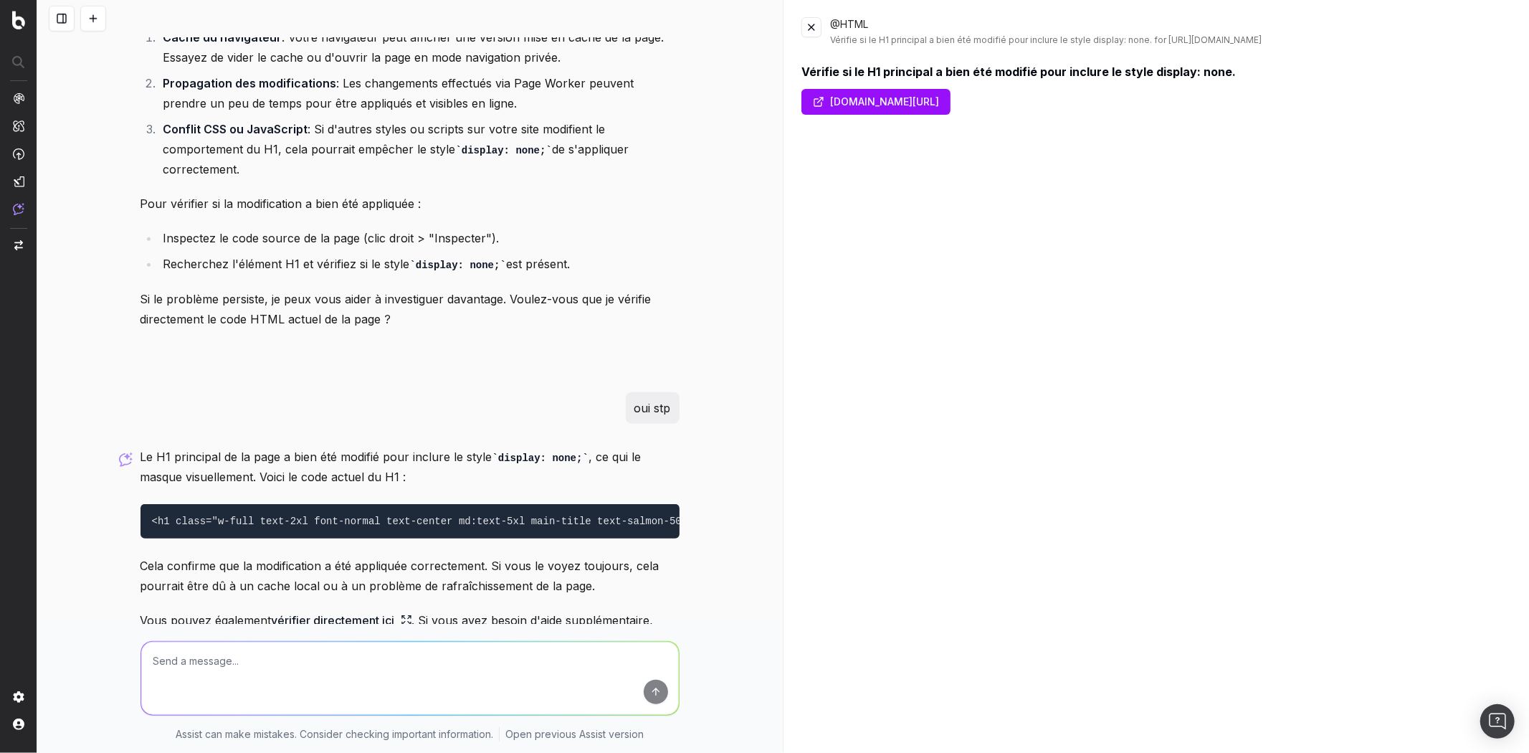
scroll to position [1126, 0]
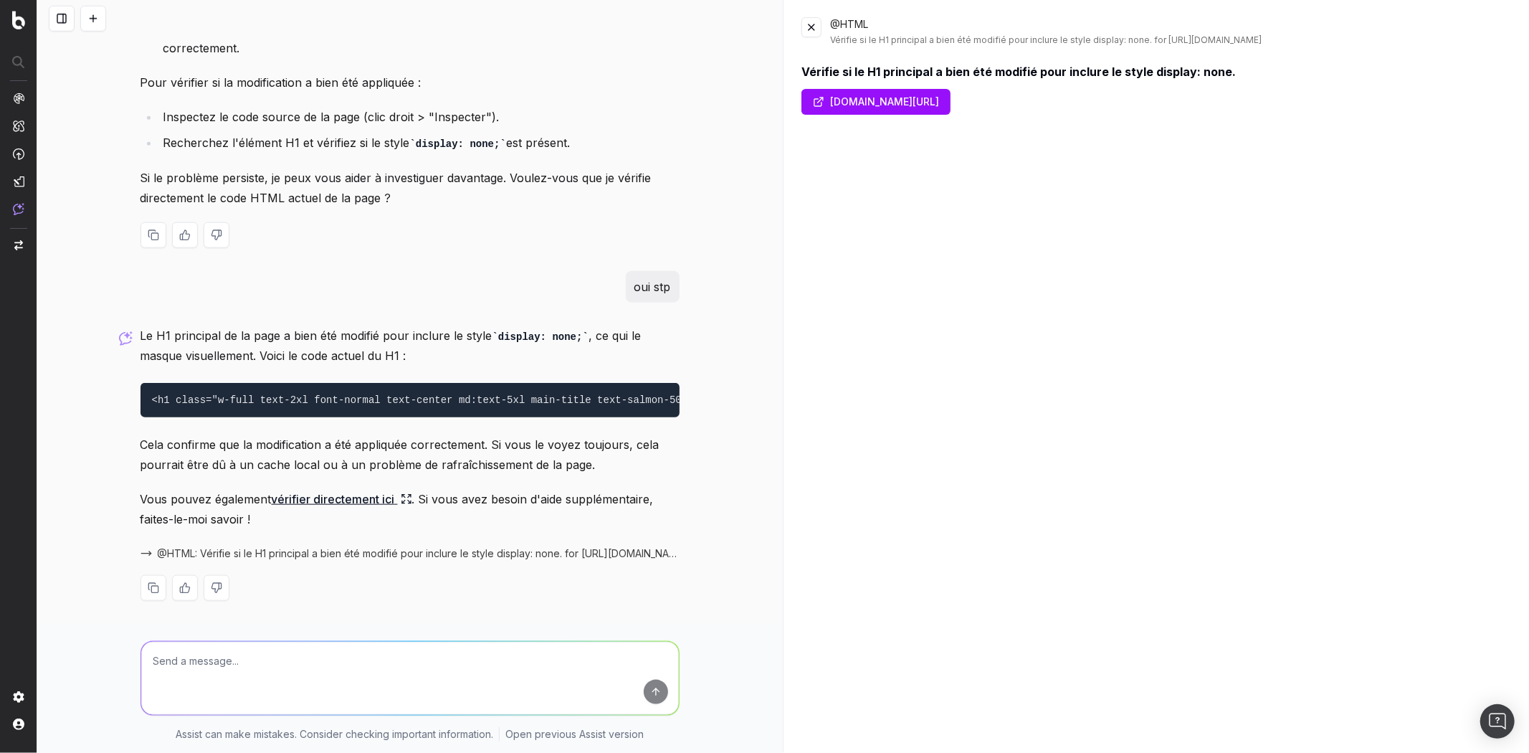
drag, startPoint x: 191, startPoint y: 132, endPoint x: 201, endPoint y: 130, distance: 10.3
click at [197, 133] on li "Recherchez l'élément H1 et vérifiez si le style display: none; est présent." at bounding box center [419, 143] width 521 height 21
drag, startPoint x: 201, startPoint y: 130, endPoint x: 560, endPoint y: 133, distance: 359.2
click at [560, 133] on li "Recherchez l'élément H1 et vérifiez si le style display: none; est présent." at bounding box center [419, 143] width 521 height 21
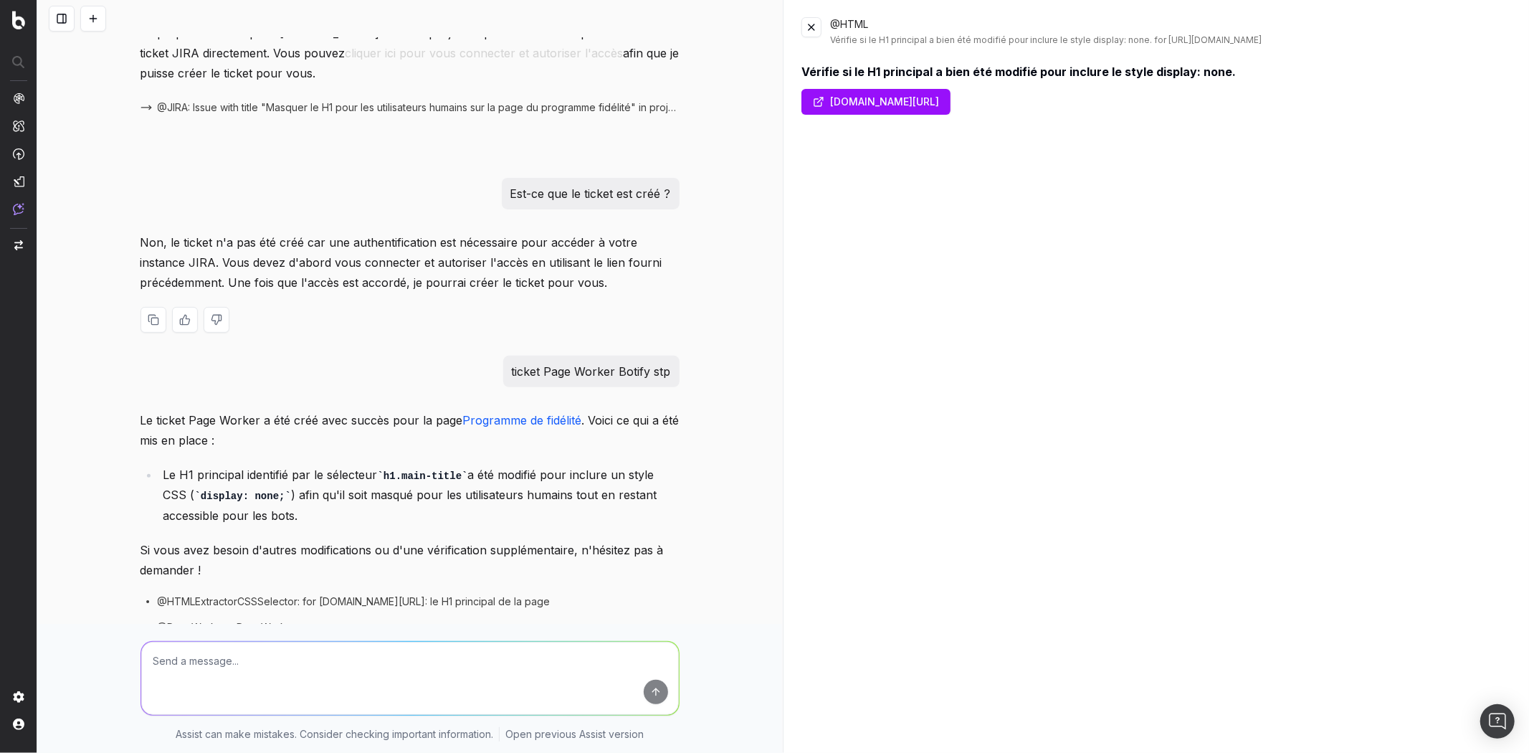
scroll to position [0, 0]
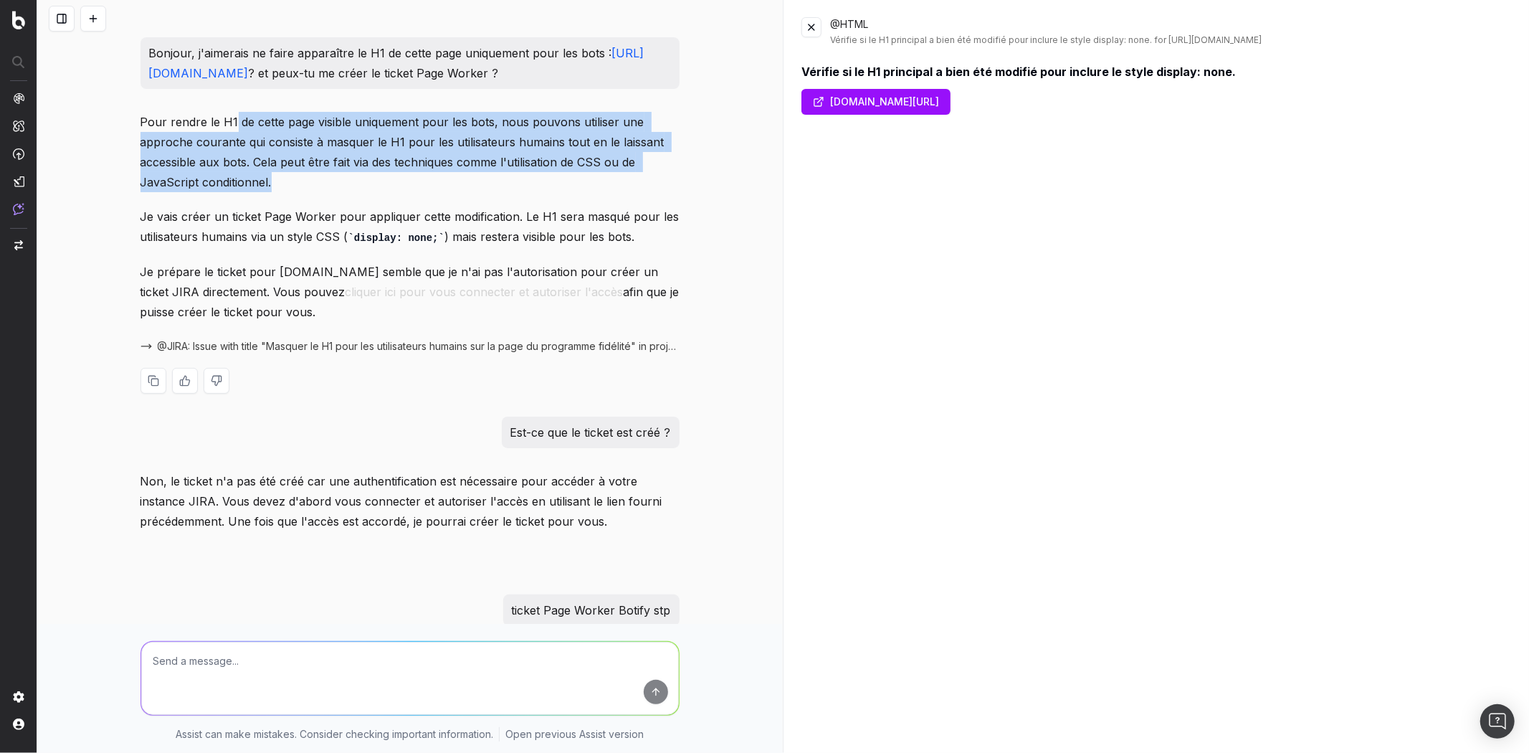
drag, startPoint x: 227, startPoint y: 129, endPoint x: 650, endPoint y: 191, distance: 426.8
click at [650, 191] on p "Pour rendre le H1 de cette page visible uniquement pour les bots, nous pouvons …" at bounding box center [410, 152] width 539 height 80
click at [873, 95] on link "atelier-amaya.com/fr/programme-fidelite" at bounding box center [876, 102] width 149 height 26
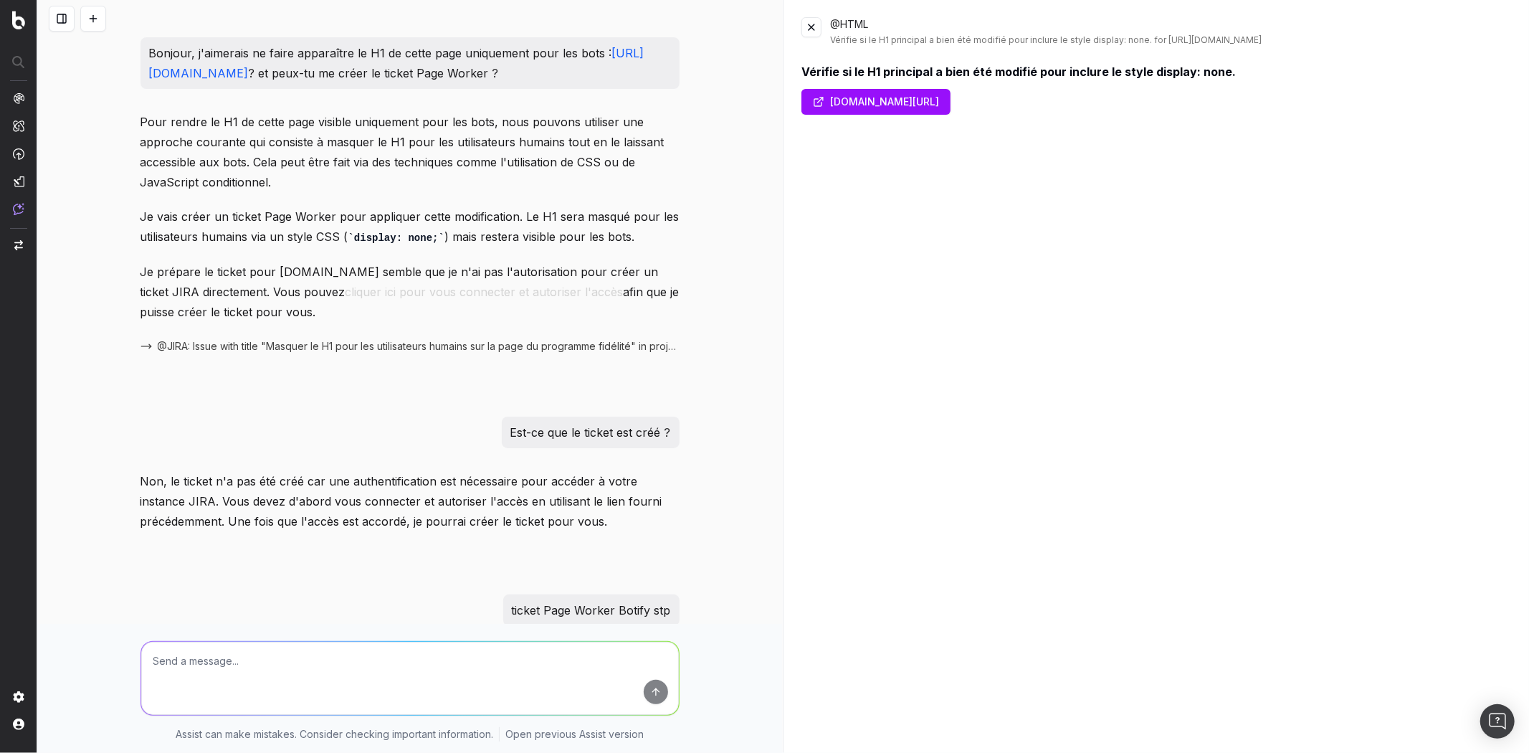
click at [416, 684] on textarea at bounding box center [410, 678] width 538 height 73
type textarea "peux-tu mettre en pause le ticket Page Worker stp"
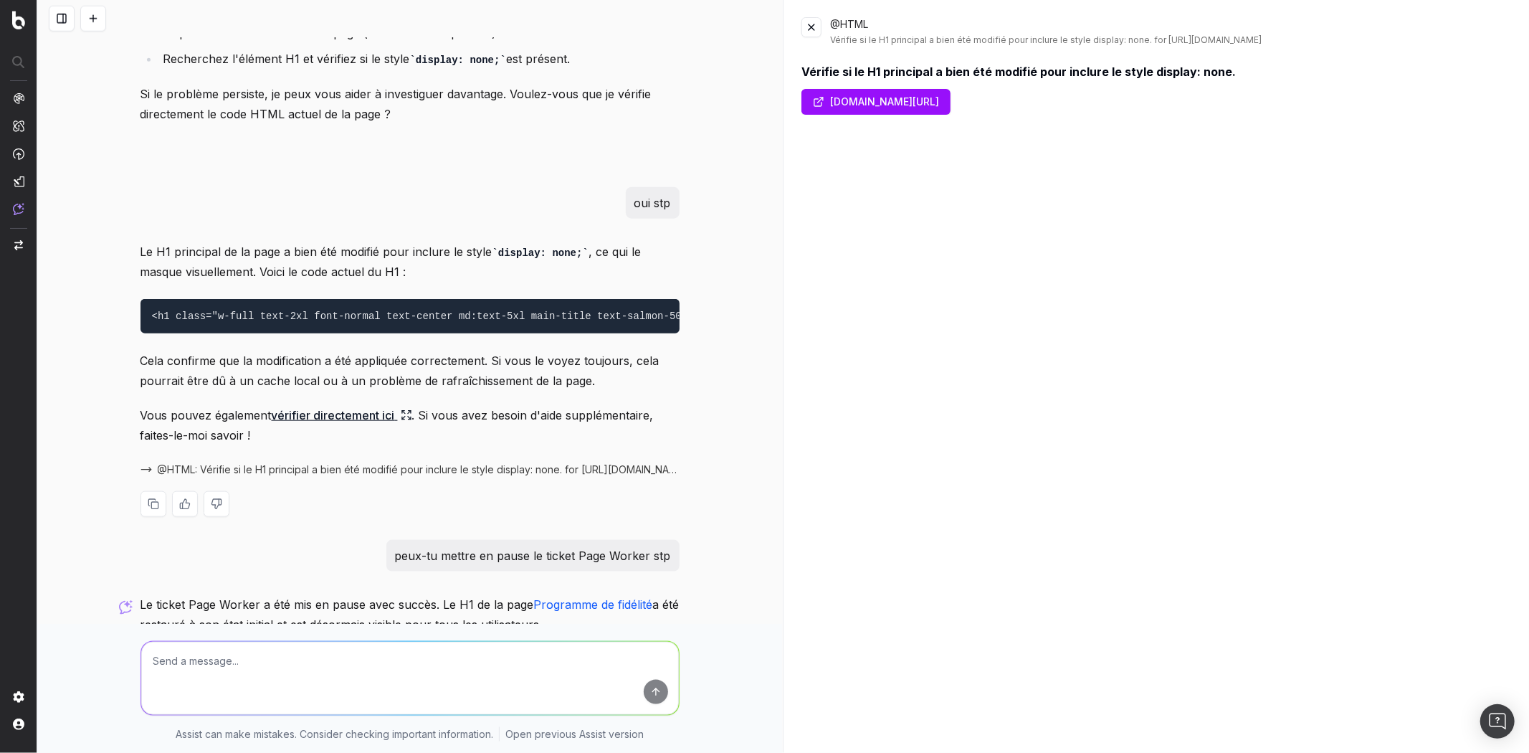
scroll to position [1364, 0]
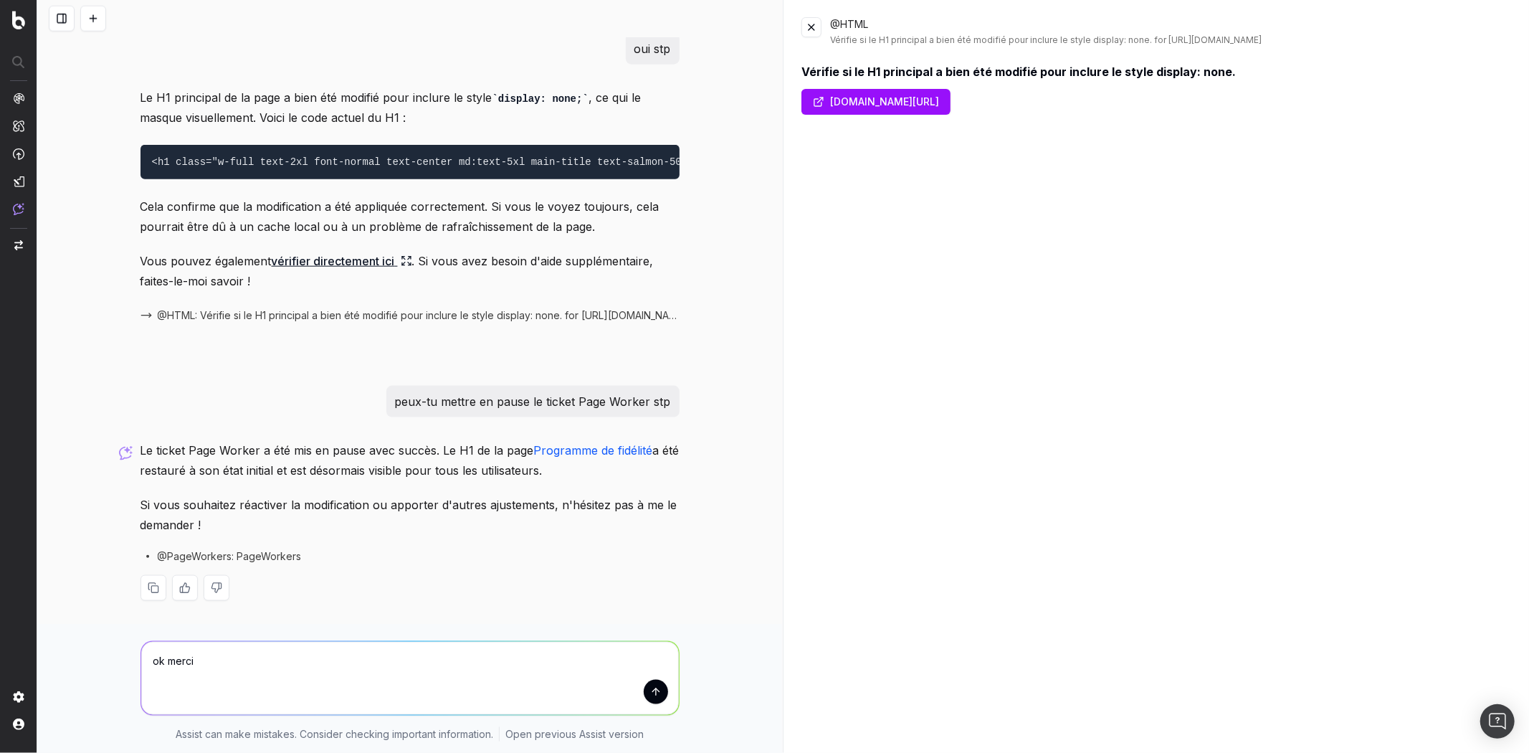
type textarea "ok merci !"
